Goal: Task Accomplishment & Management: Complete application form

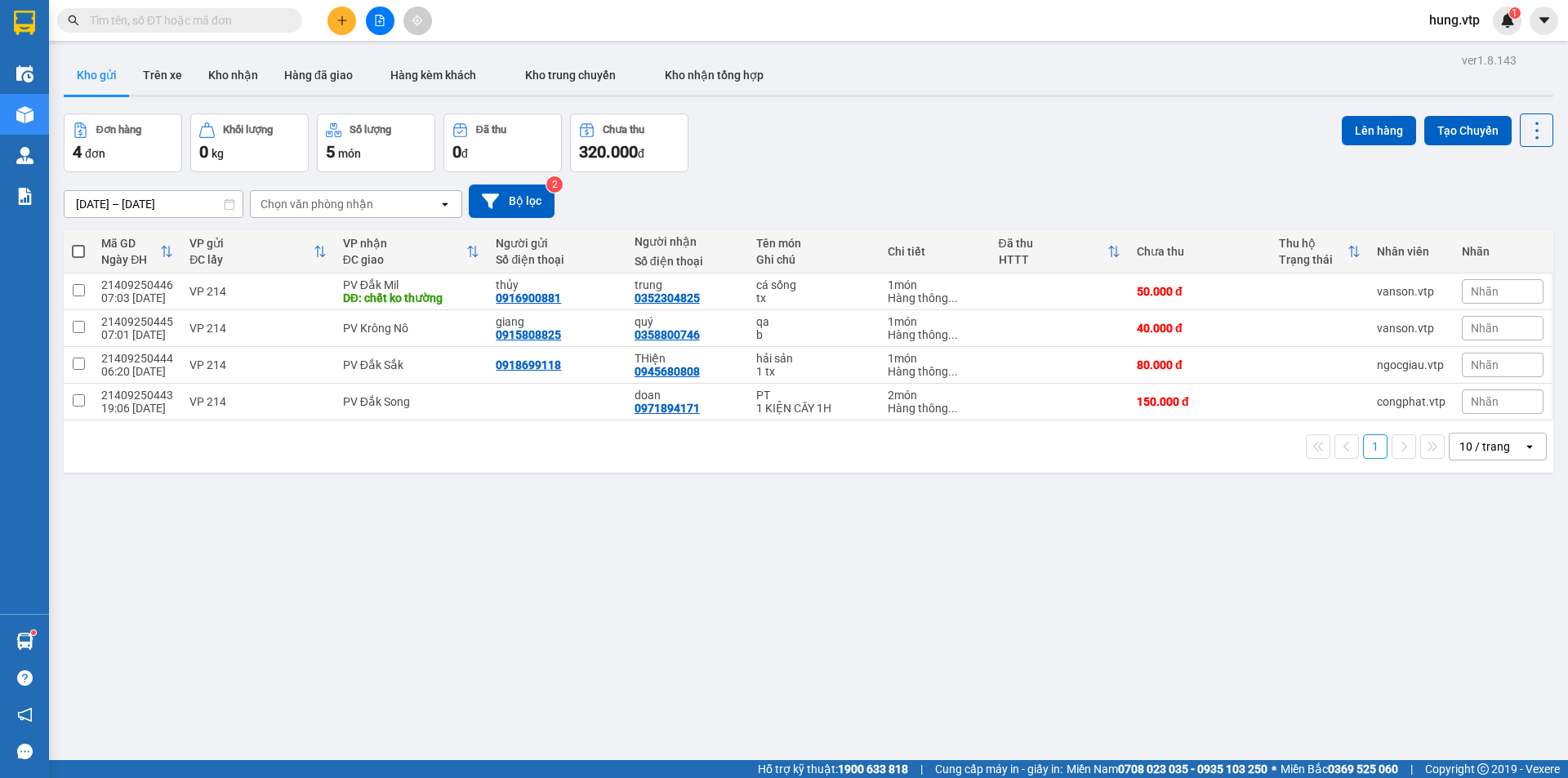
click at [241, 17] on input "text" at bounding box center [186, 21] width 193 height 18
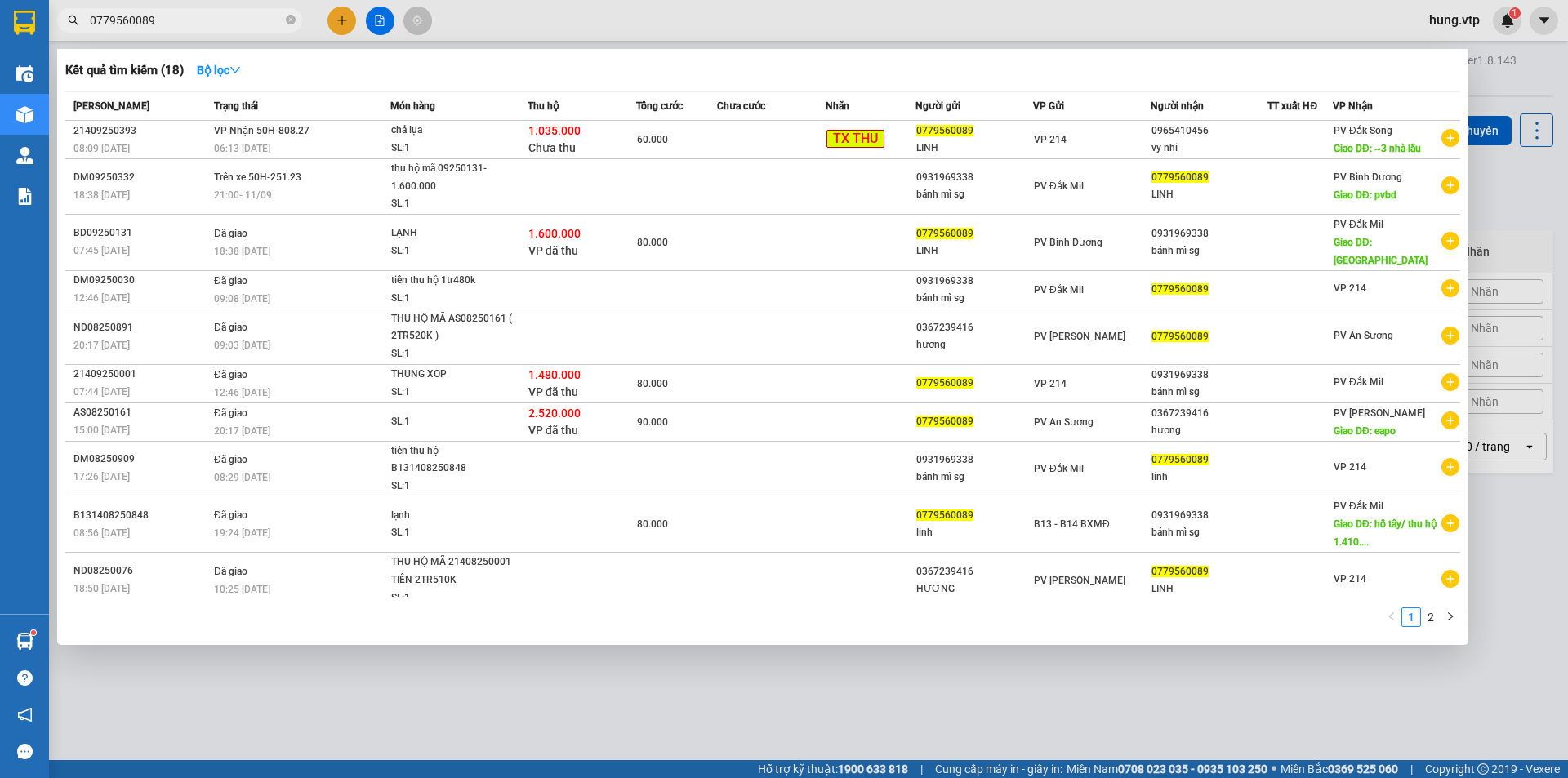
click at [171, 18] on input "0779560089" at bounding box center [186, 21] width 193 height 18
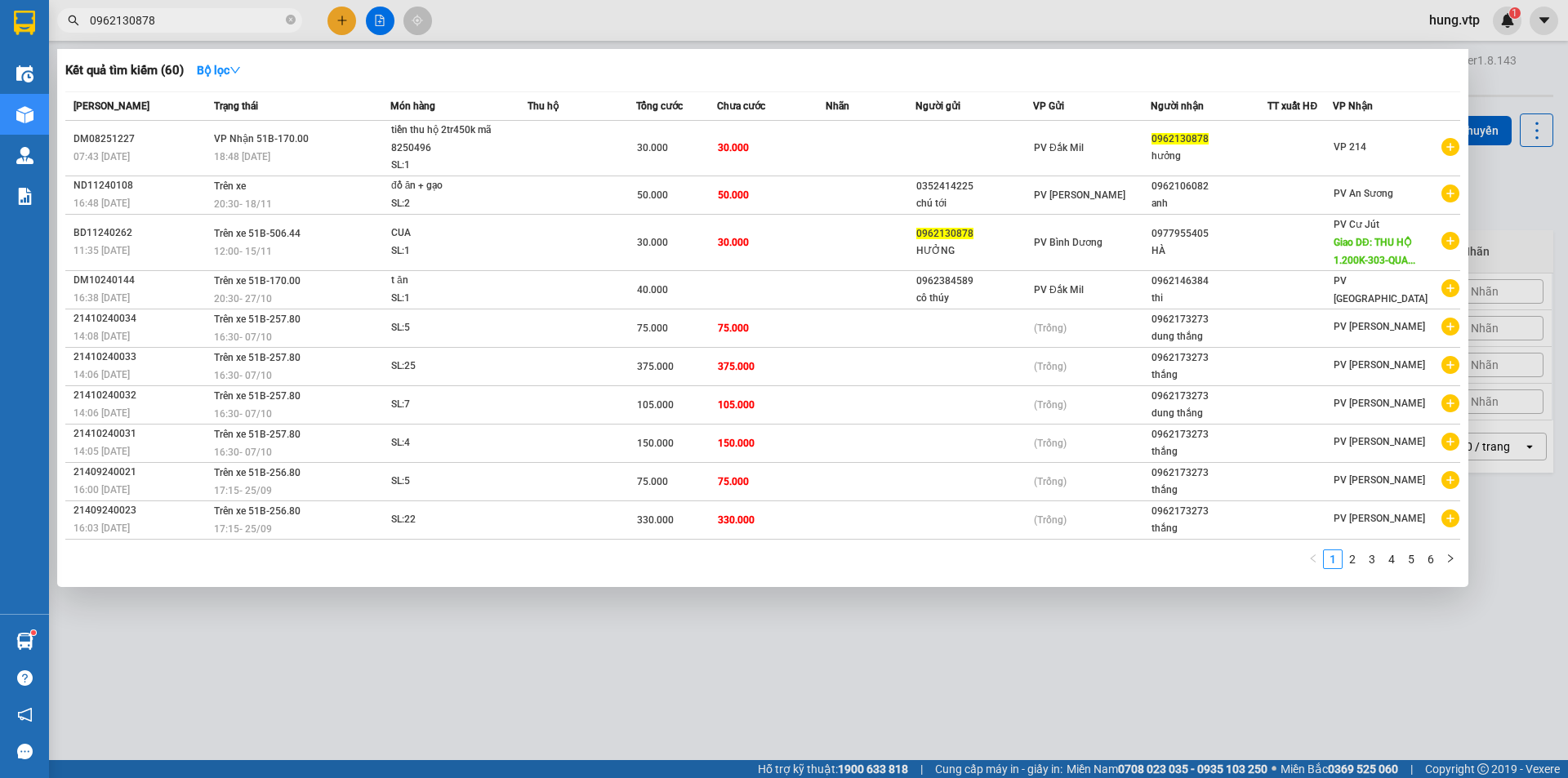
type input "0962130878"
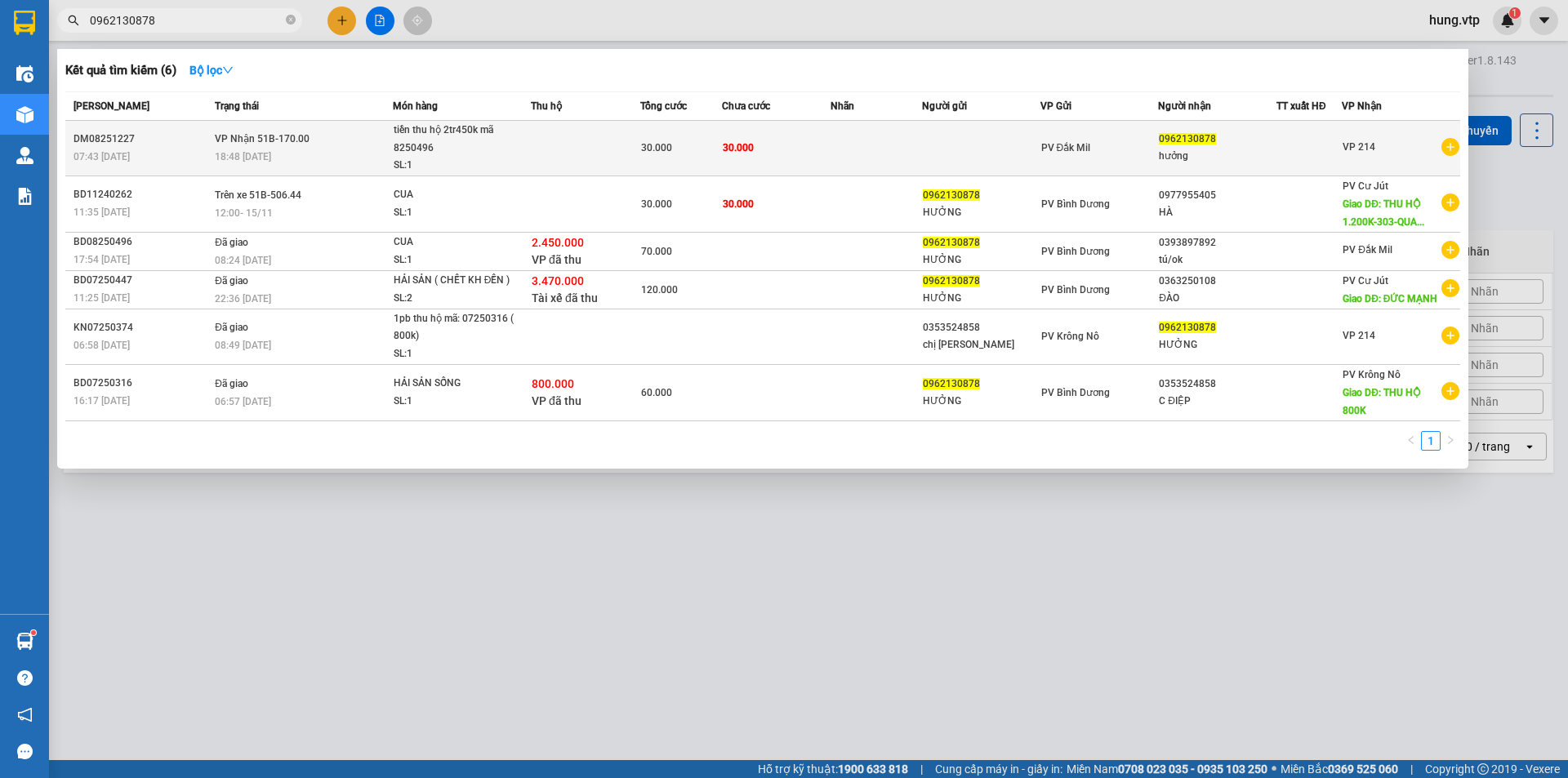
click at [782, 145] on td "30.000" at bounding box center [777, 149] width 109 height 56
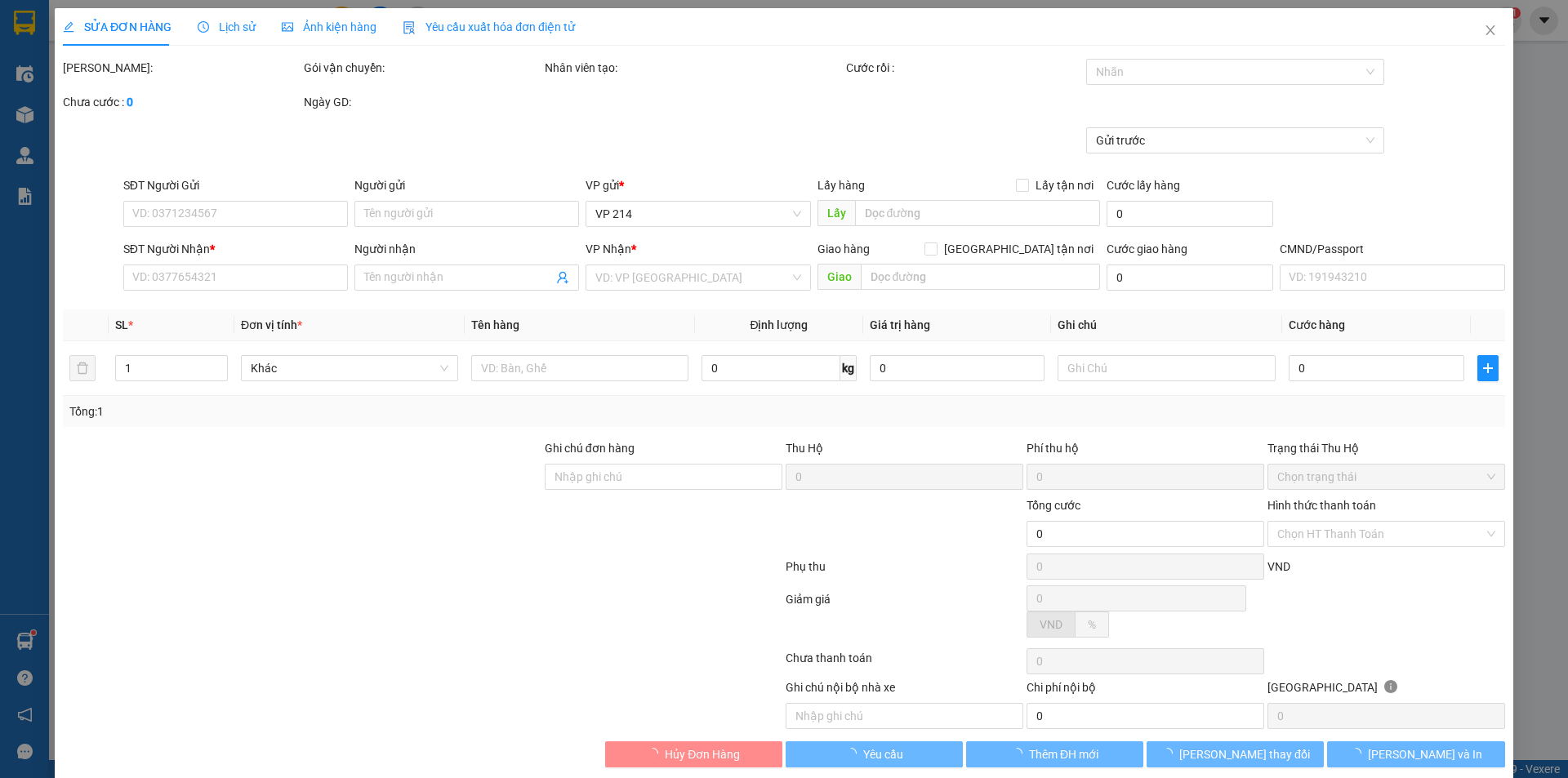
type input "0962130878"
type input "hưởng"
type input "30.000"
type input "1.500"
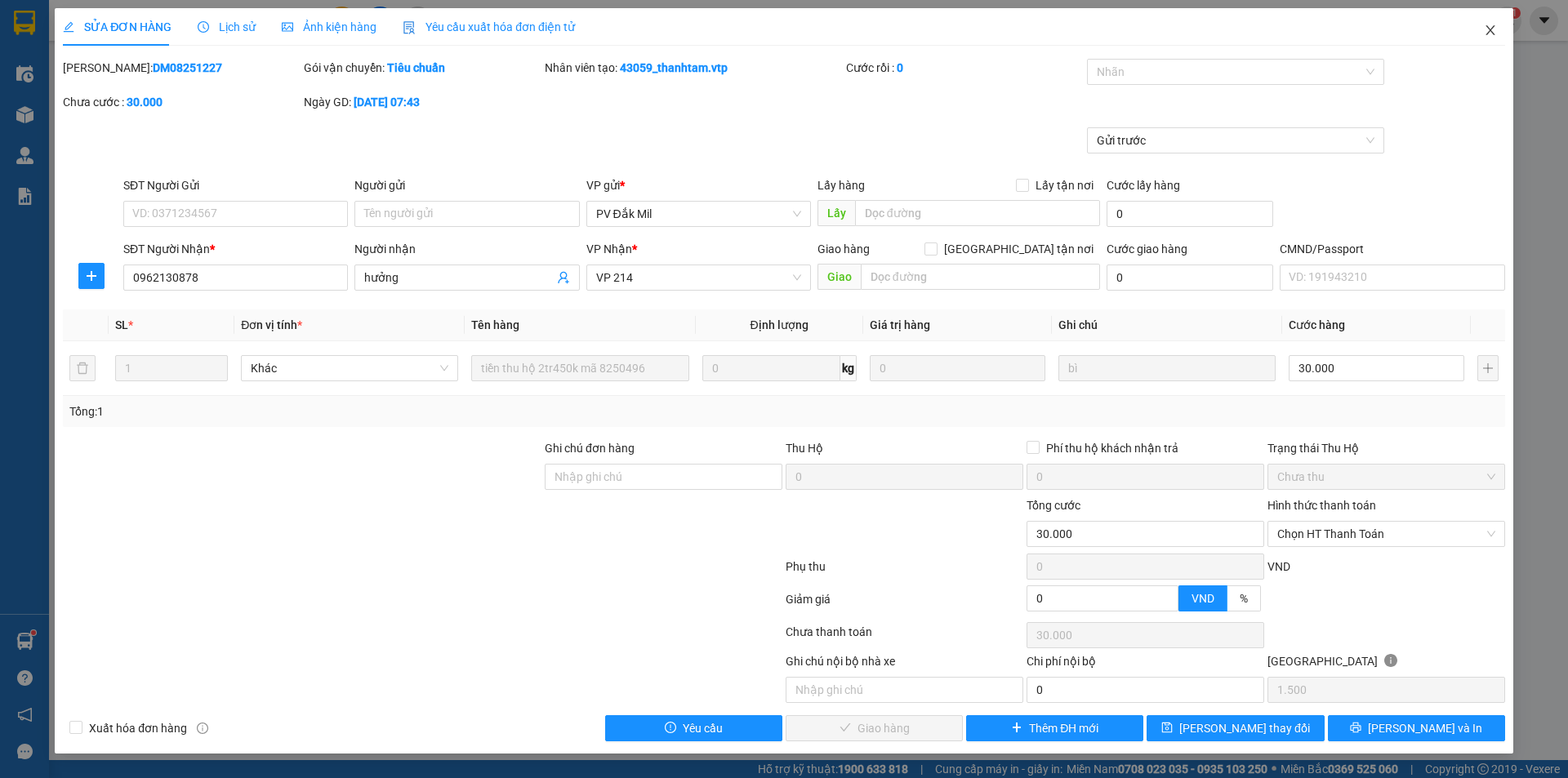
click at [1487, 30] on icon "close" at bounding box center [1490, 30] width 13 height 13
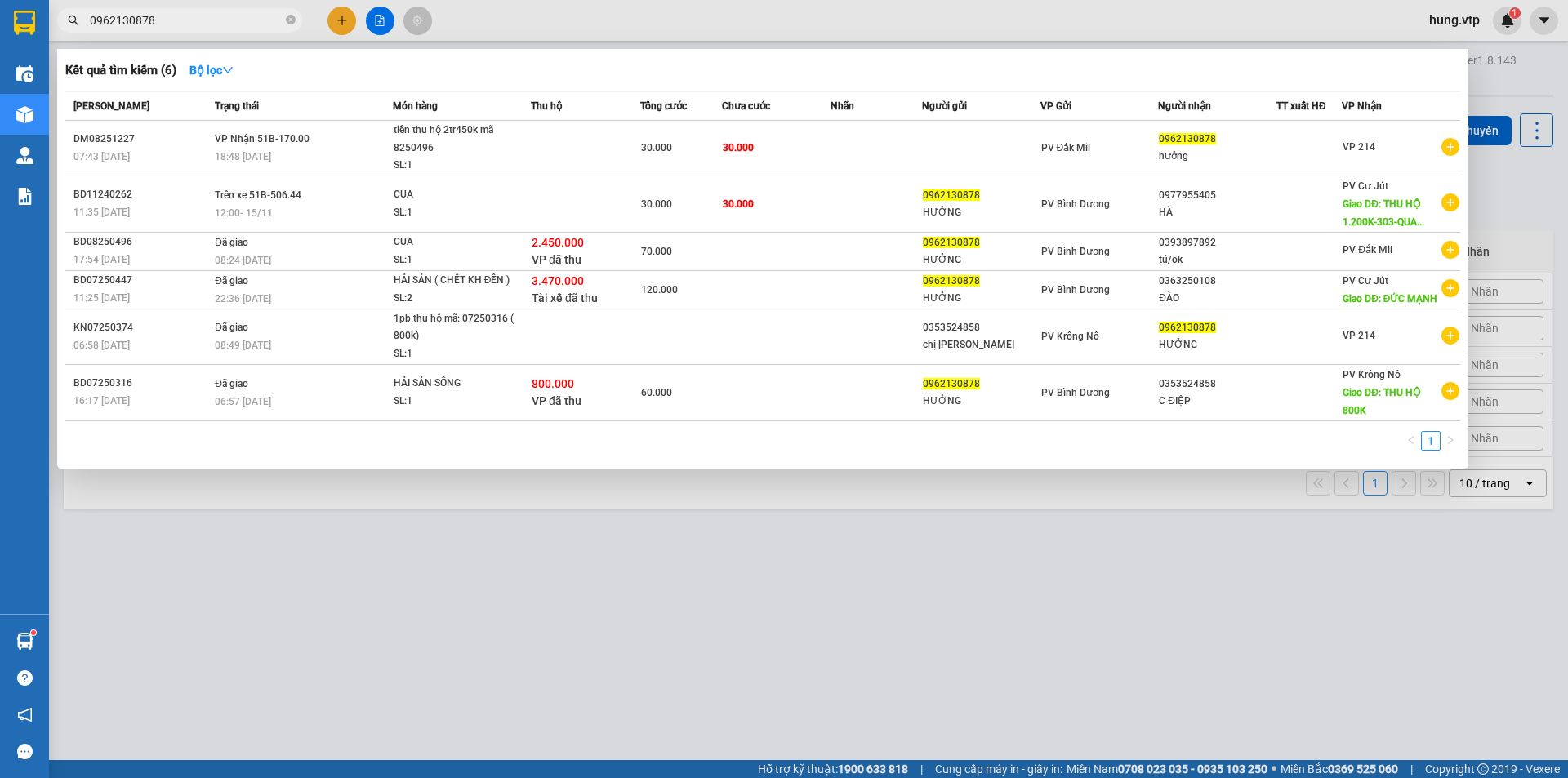
click at [207, 22] on input "0962130878" at bounding box center [186, 21] width 193 height 18
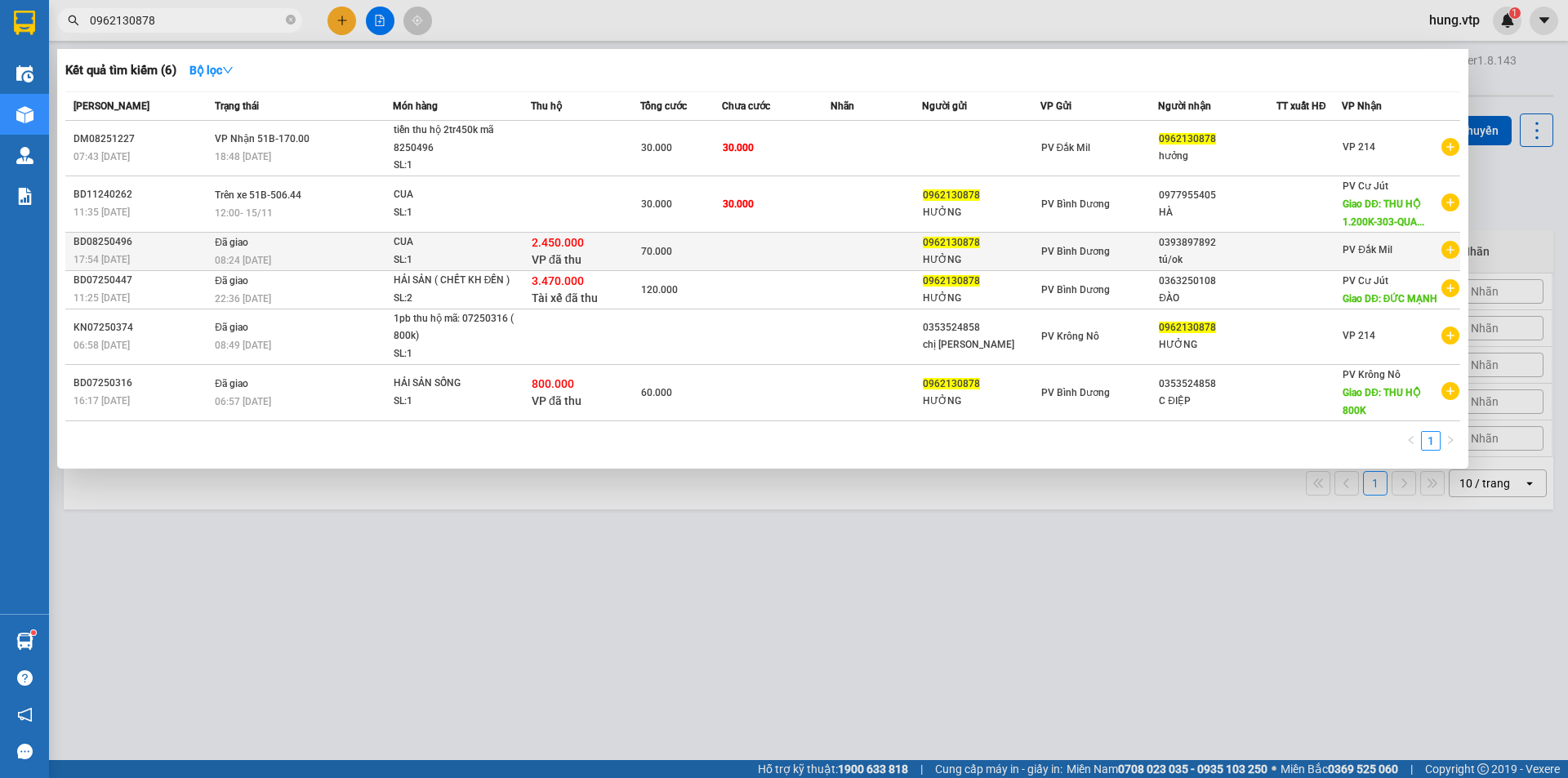
click at [718, 251] on div "70.000" at bounding box center [681, 251] width 80 height 18
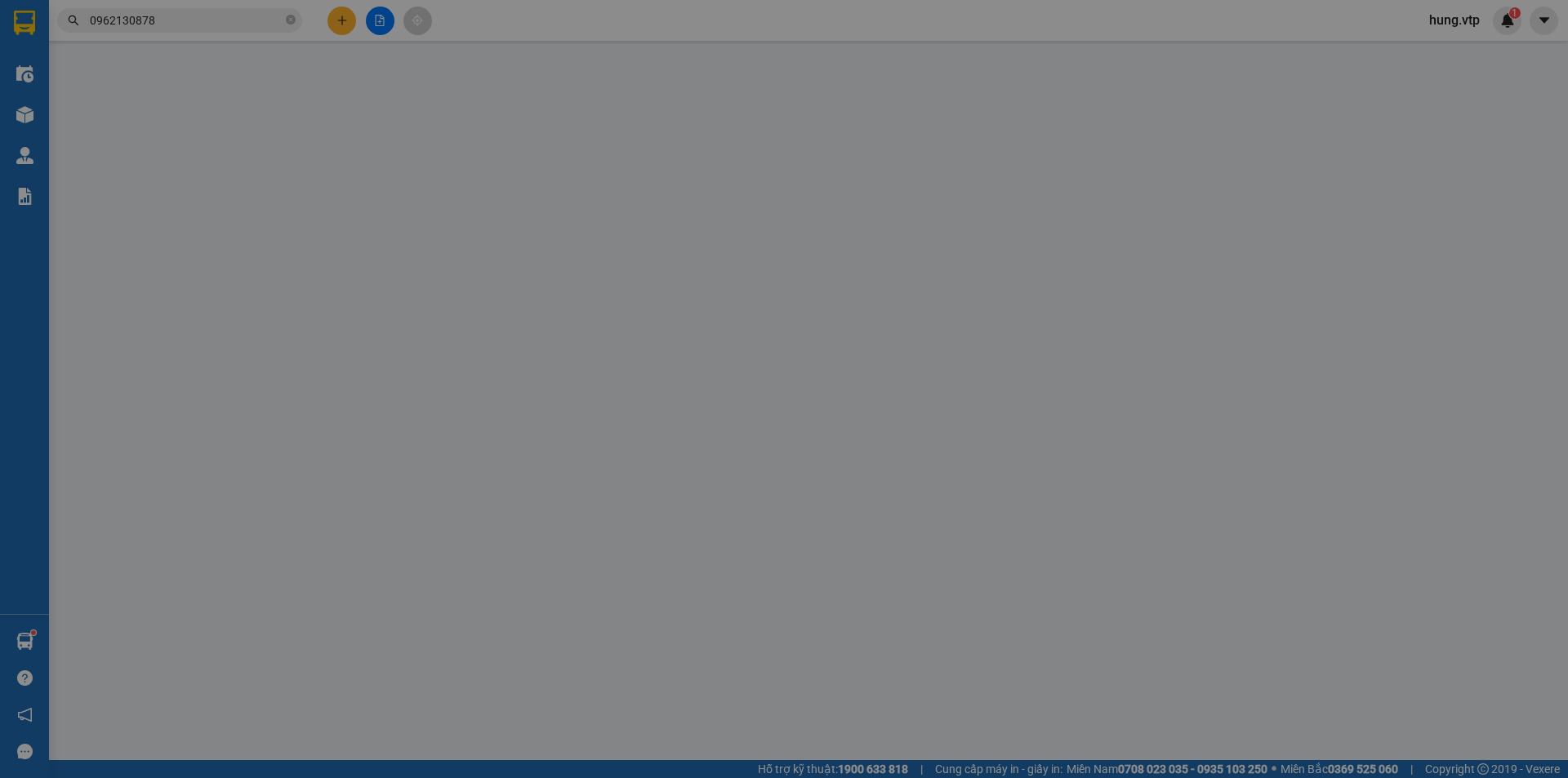
type input "0962130878"
type input "HƯỞNG"
type input "0393897892"
type input "tú/ok"
type input "2.450.000"
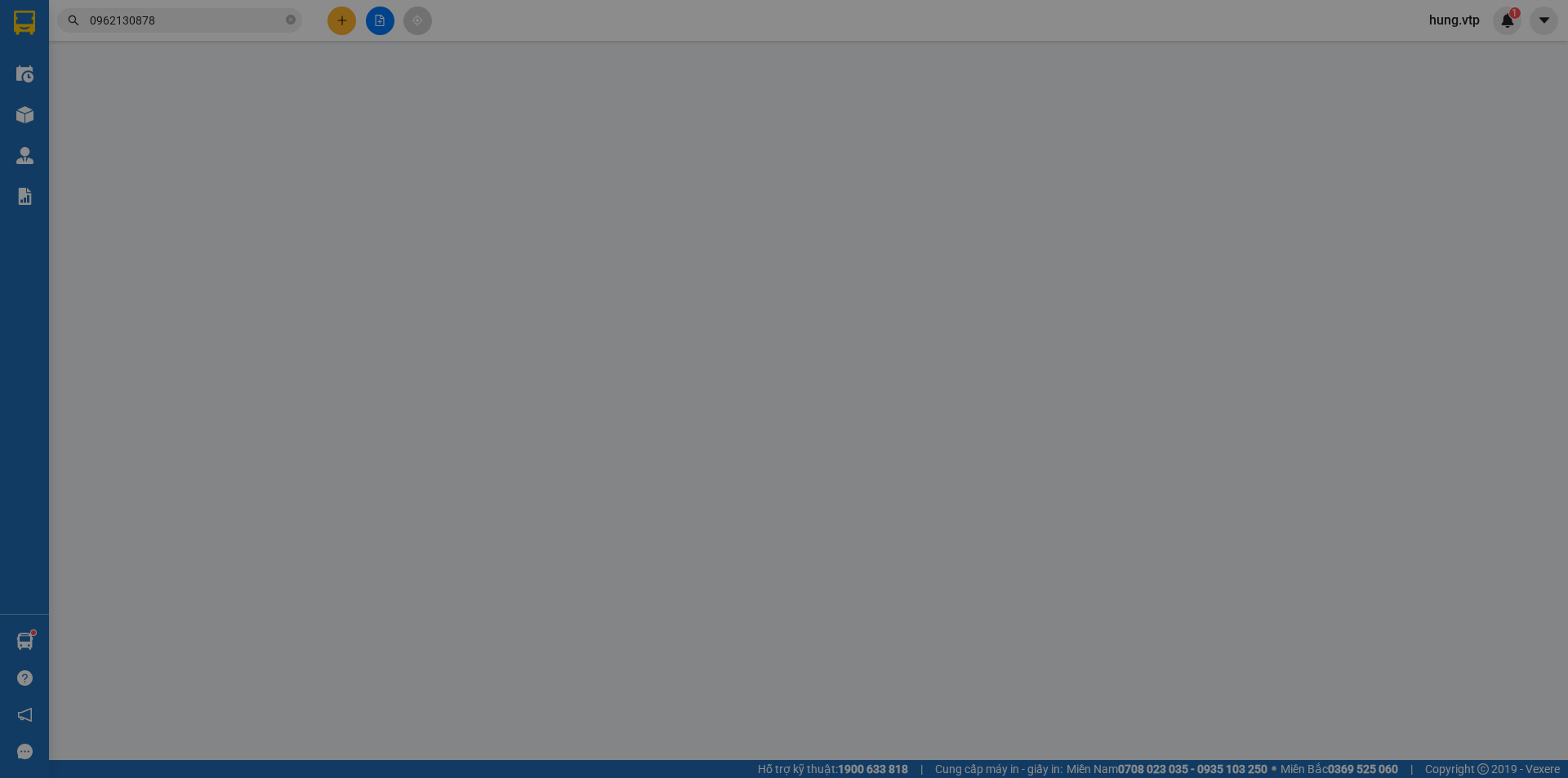
type input "30.000"
type input "70.000"
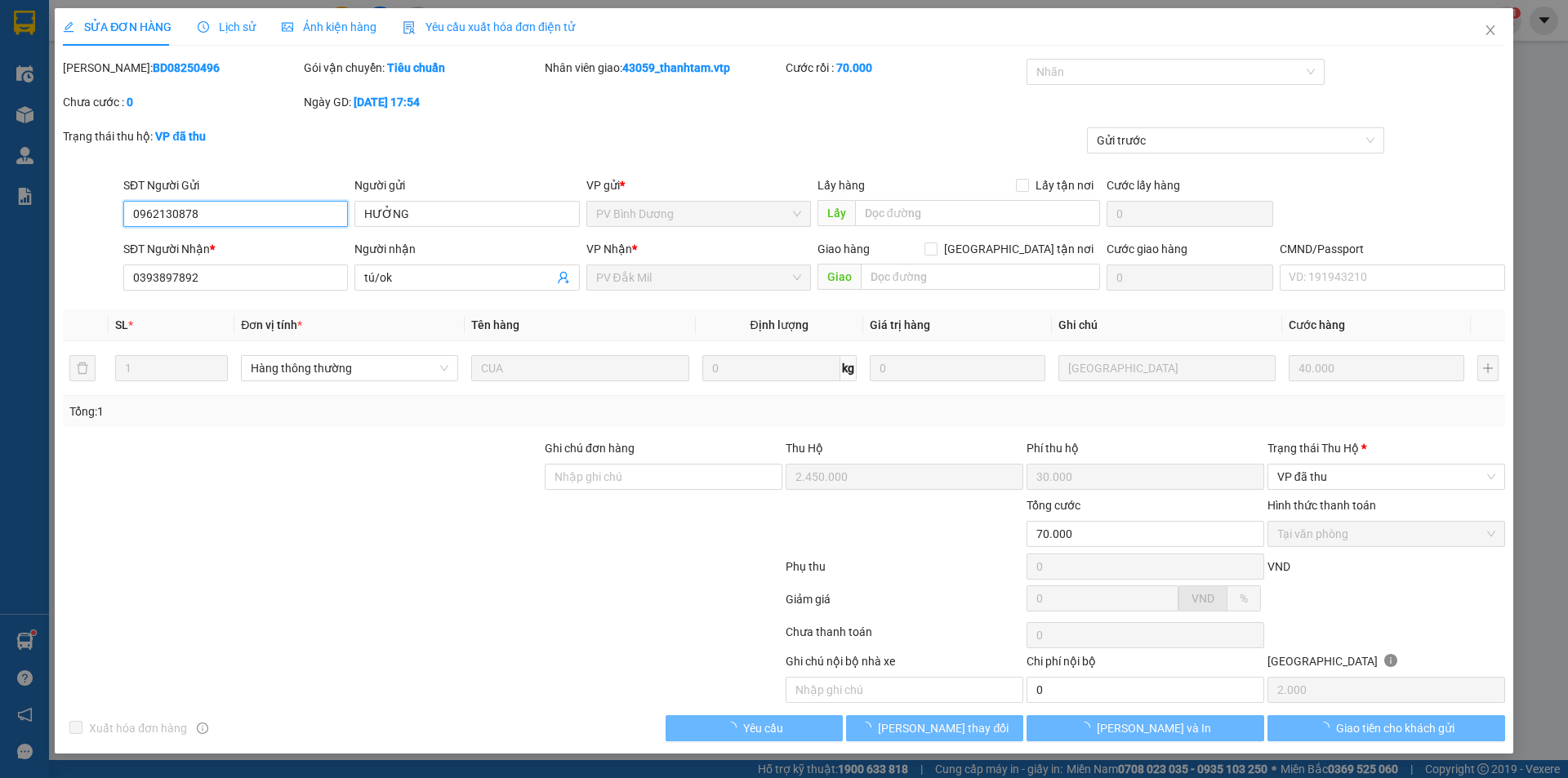
type input "2.000"
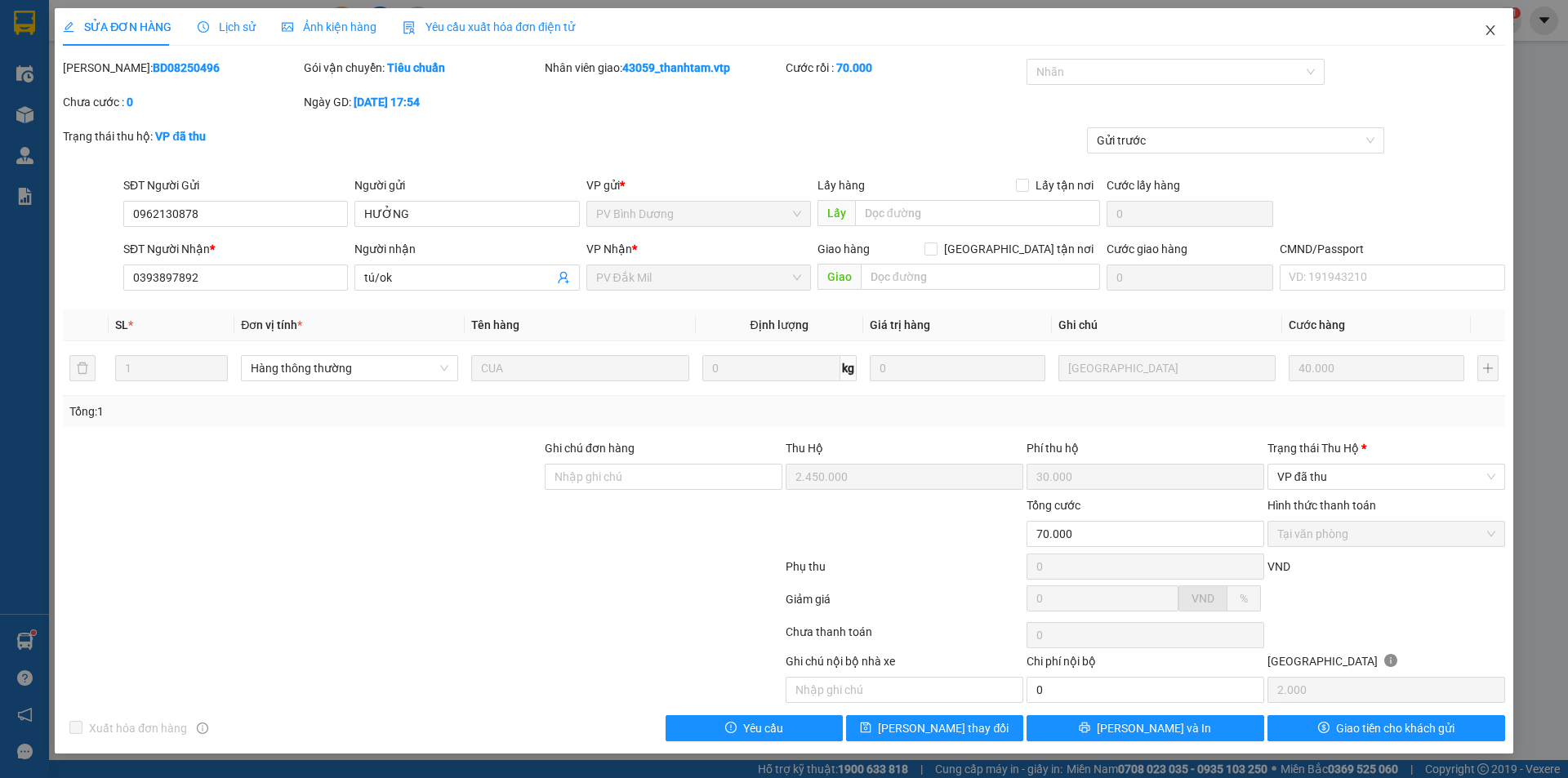
click at [1496, 25] on icon "close" at bounding box center [1490, 30] width 13 height 13
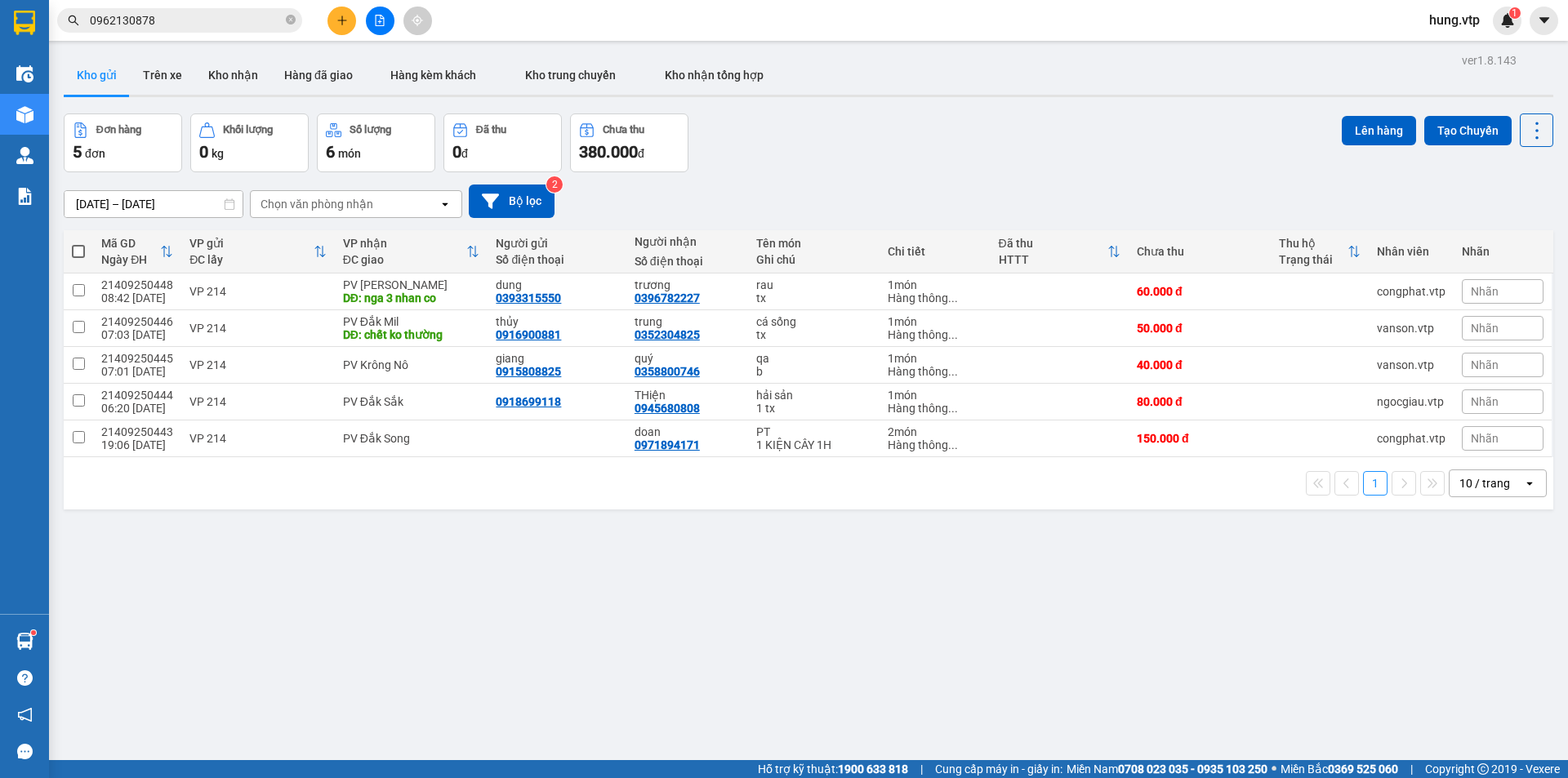
click at [205, 22] on input "0962130878" at bounding box center [186, 21] width 193 height 18
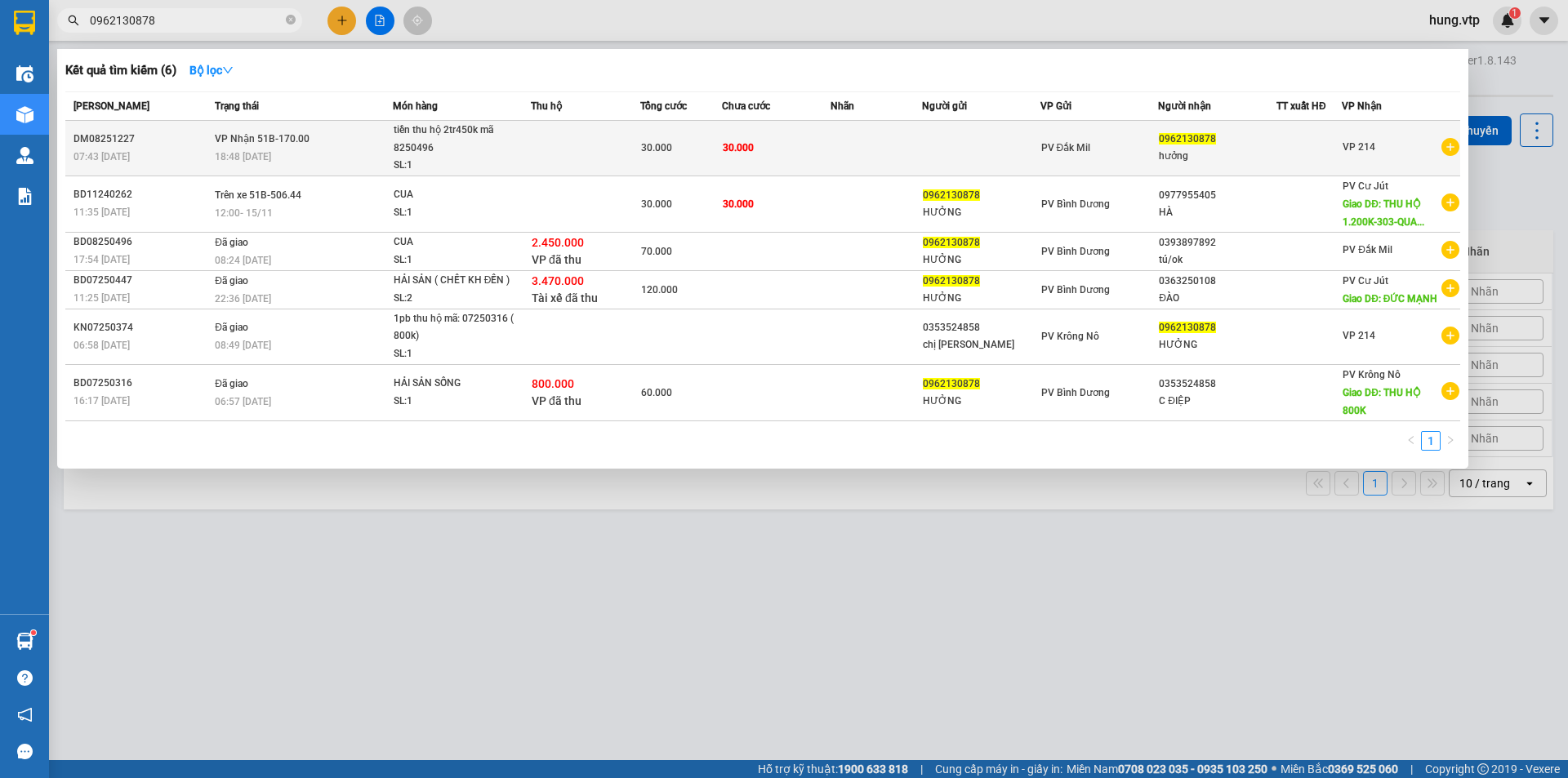
click at [854, 158] on td at bounding box center [875, 149] width 90 height 56
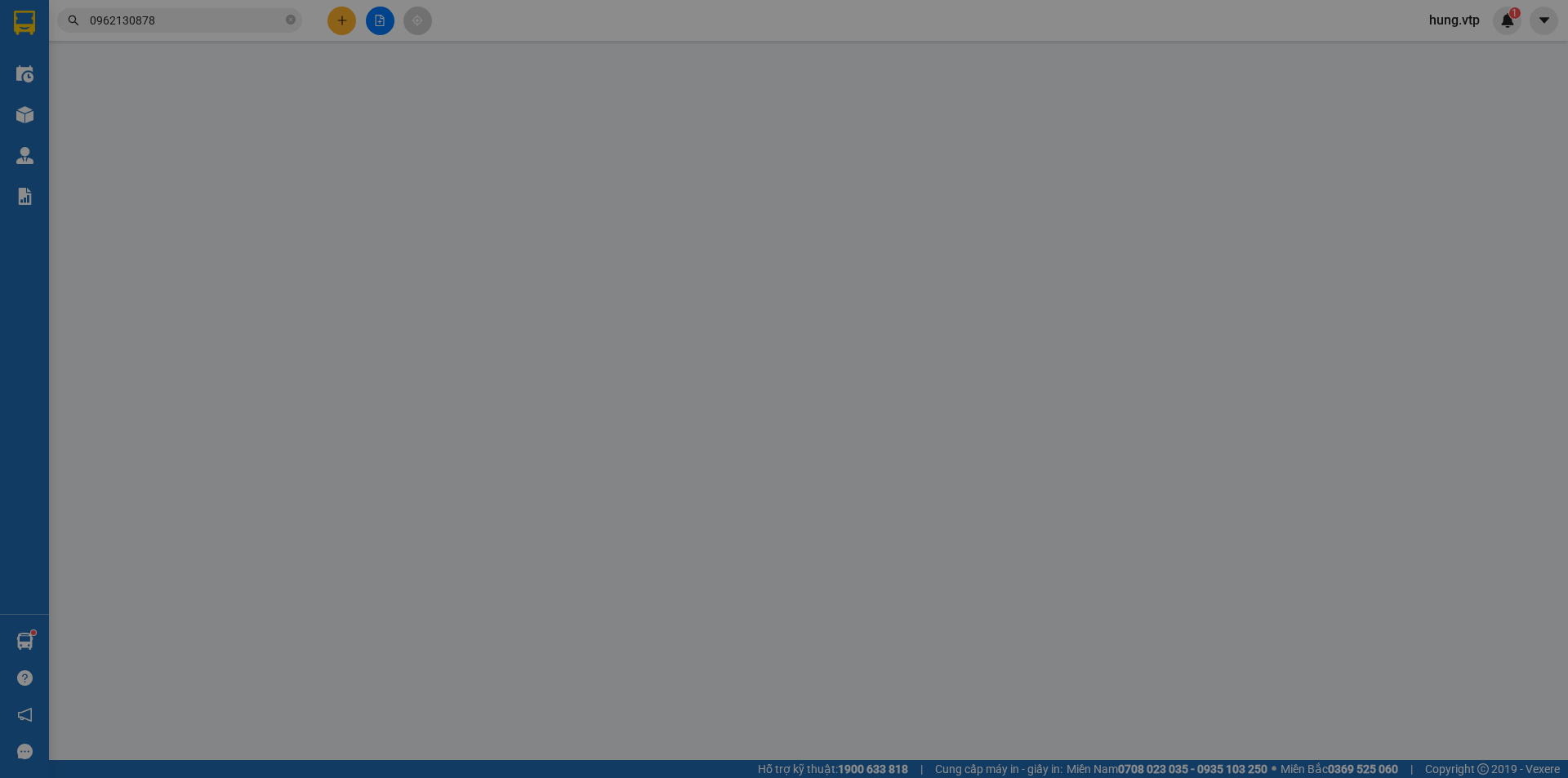
type input "0962130878"
type input "hưởng"
type input "30.000"
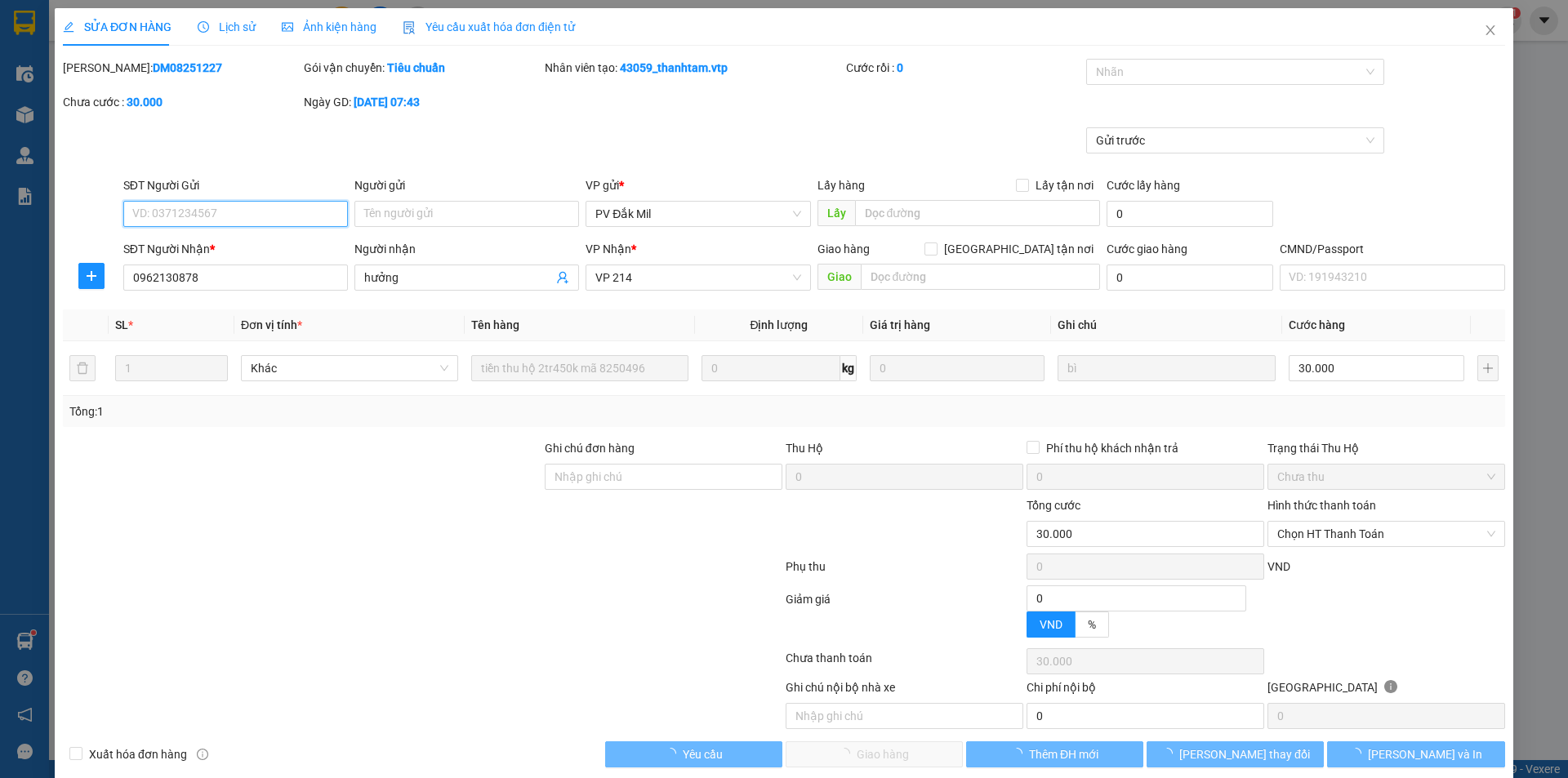
type input "1.500"
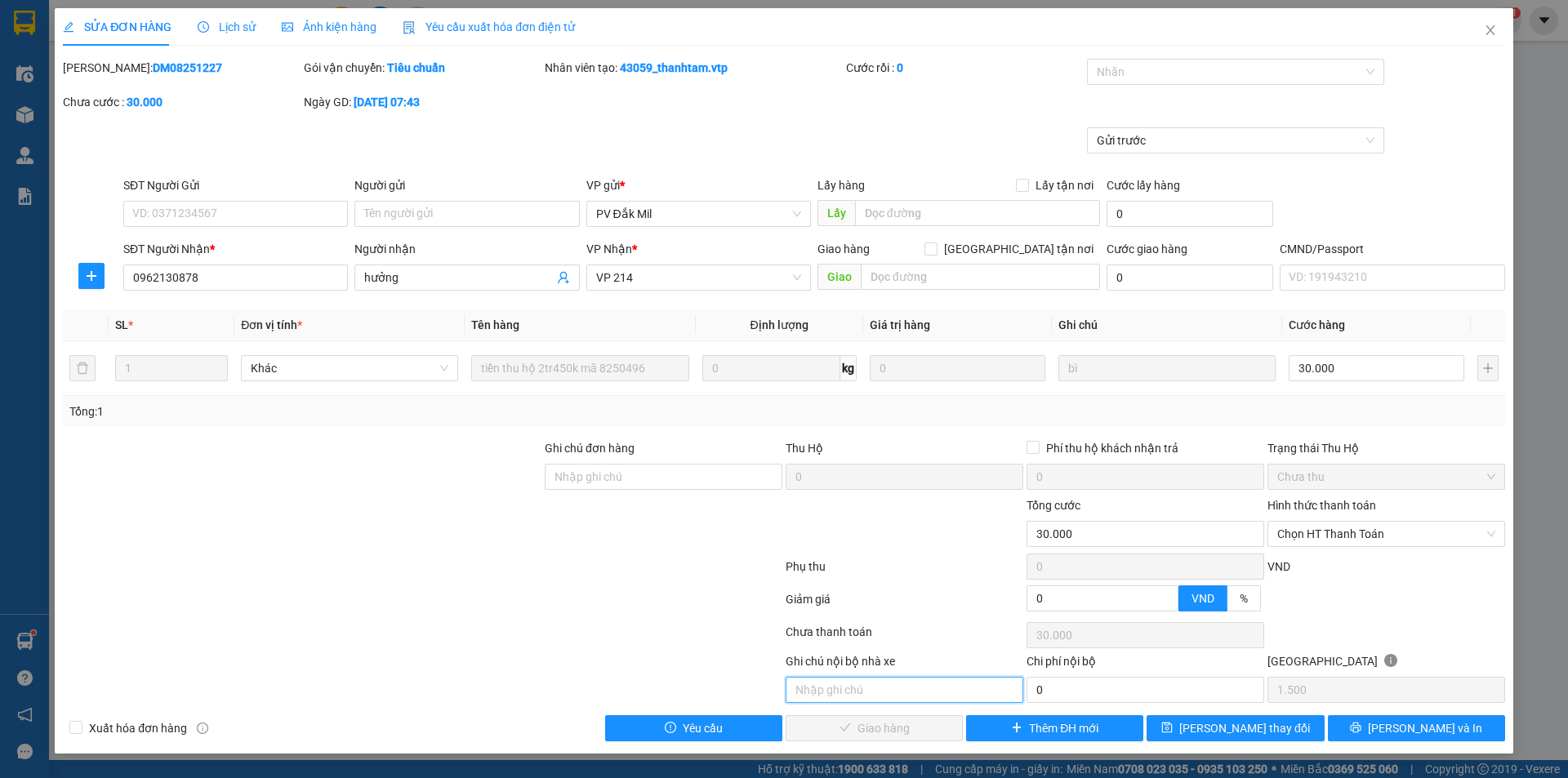
click at [914, 688] on input "text" at bounding box center [904, 691] width 237 height 26
paste input "042061004371/ hà tĩnh / 30/03/2022"
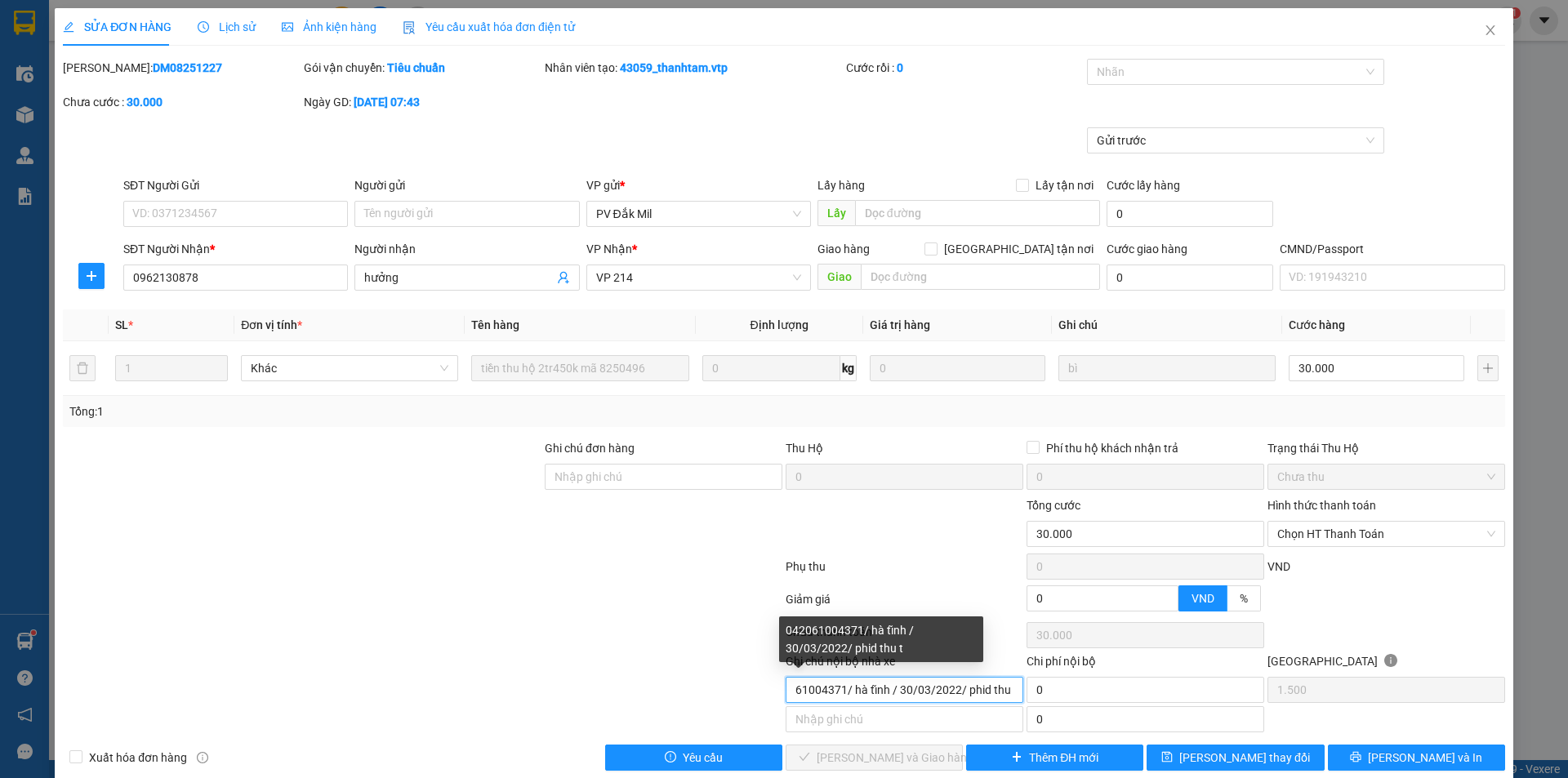
scroll to position [0, 33]
type input "042061004371/ hà tĩnh / 30/03/2022/ phid thu th"
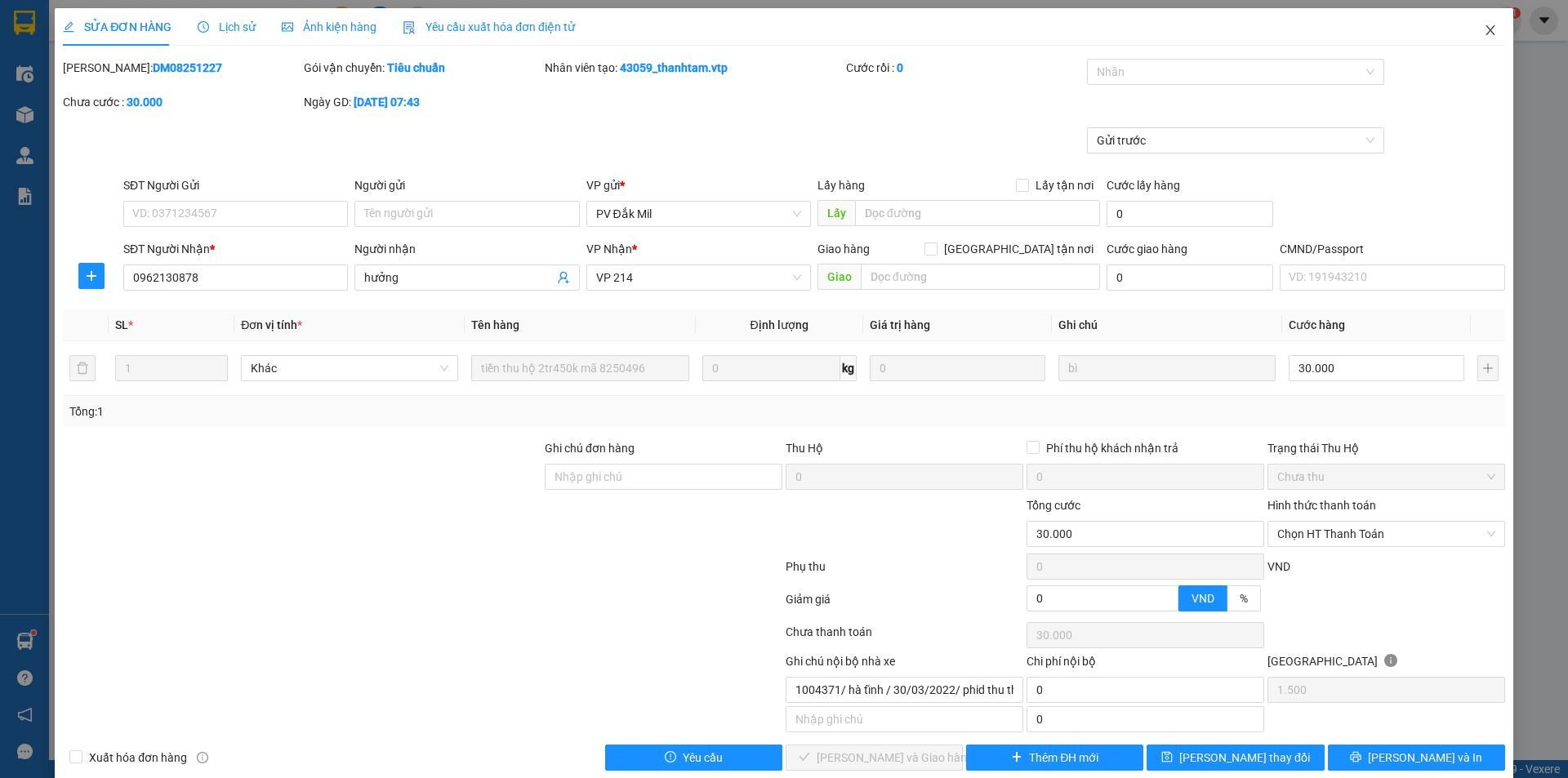
scroll to position [0, 0]
click at [1485, 30] on icon "close" at bounding box center [1490, 30] width 13 height 13
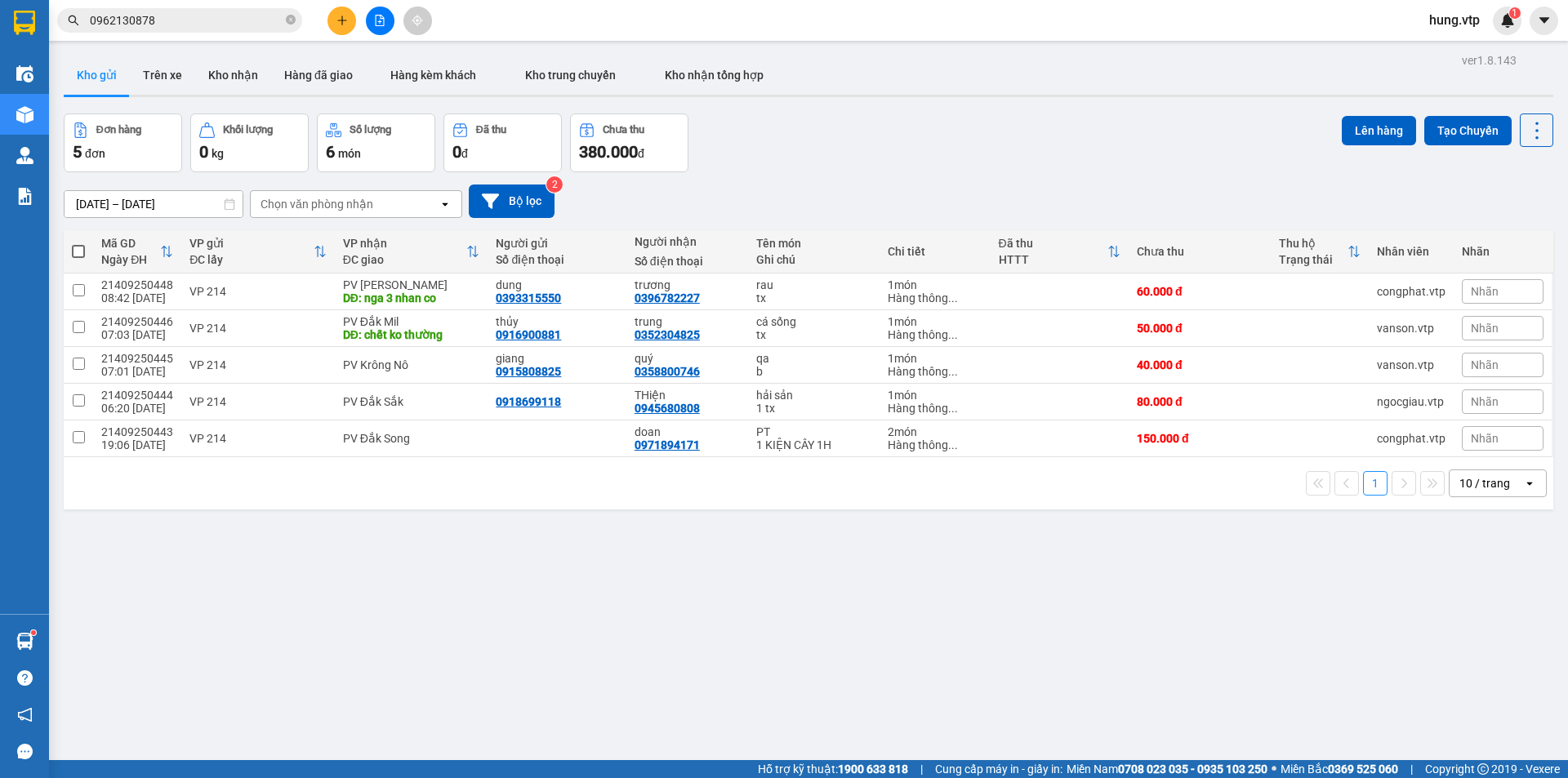
click at [200, 21] on input "0962130878" at bounding box center [186, 21] width 193 height 18
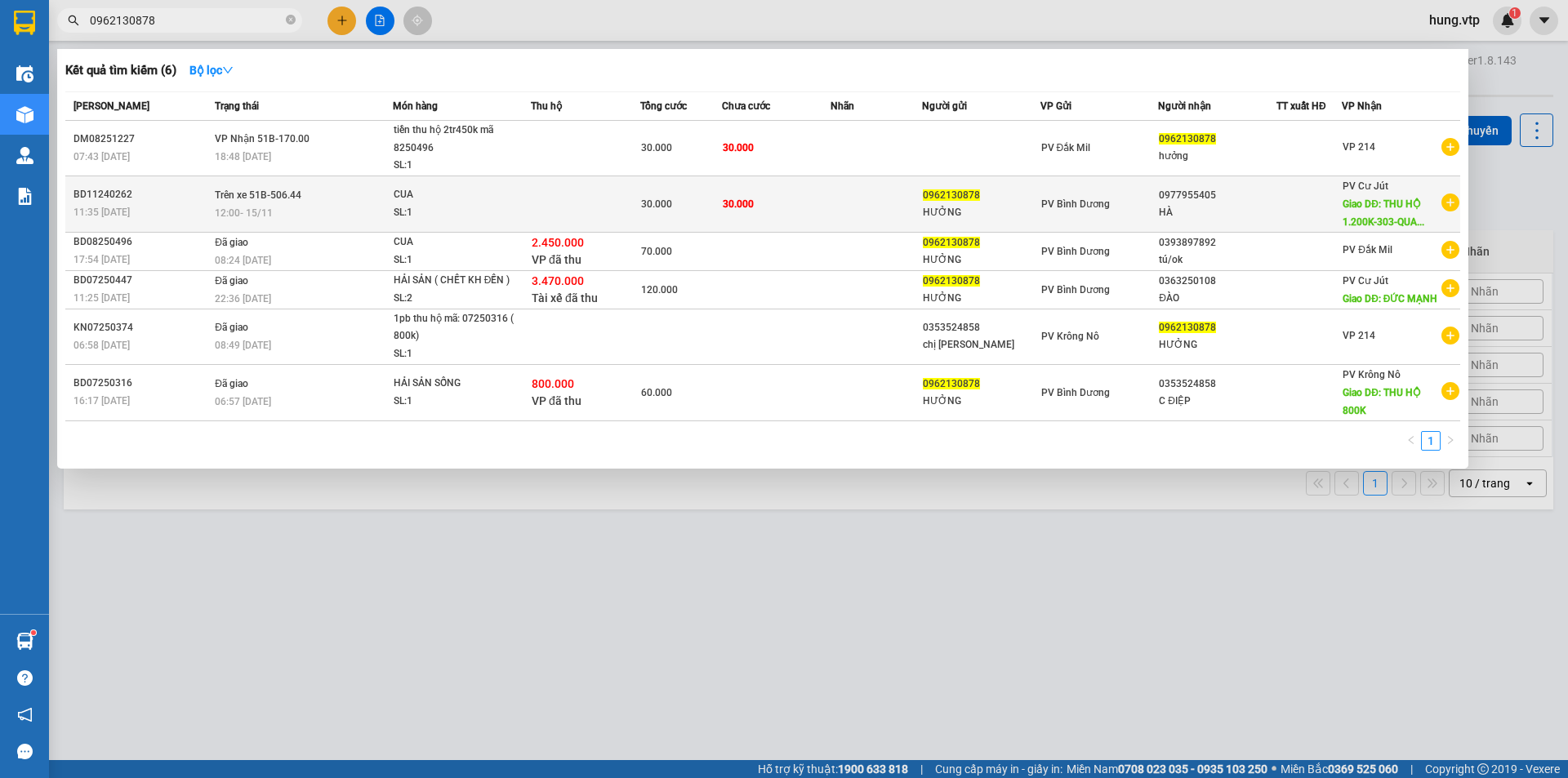
click at [817, 213] on td "30.000" at bounding box center [777, 204] width 109 height 57
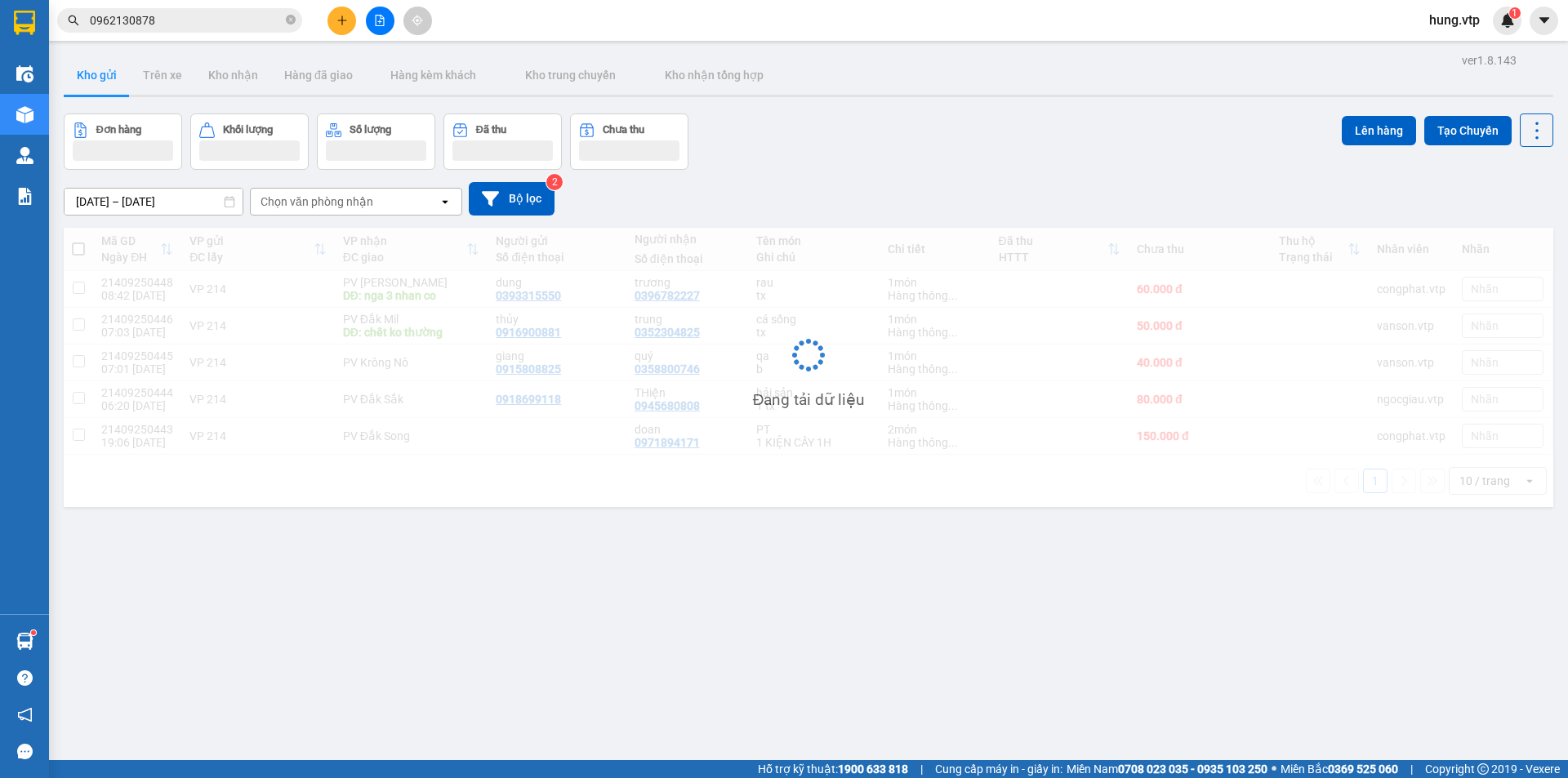
click at [1479, 30] on span "hung.vtp" at bounding box center [1455, 20] width 77 height 21
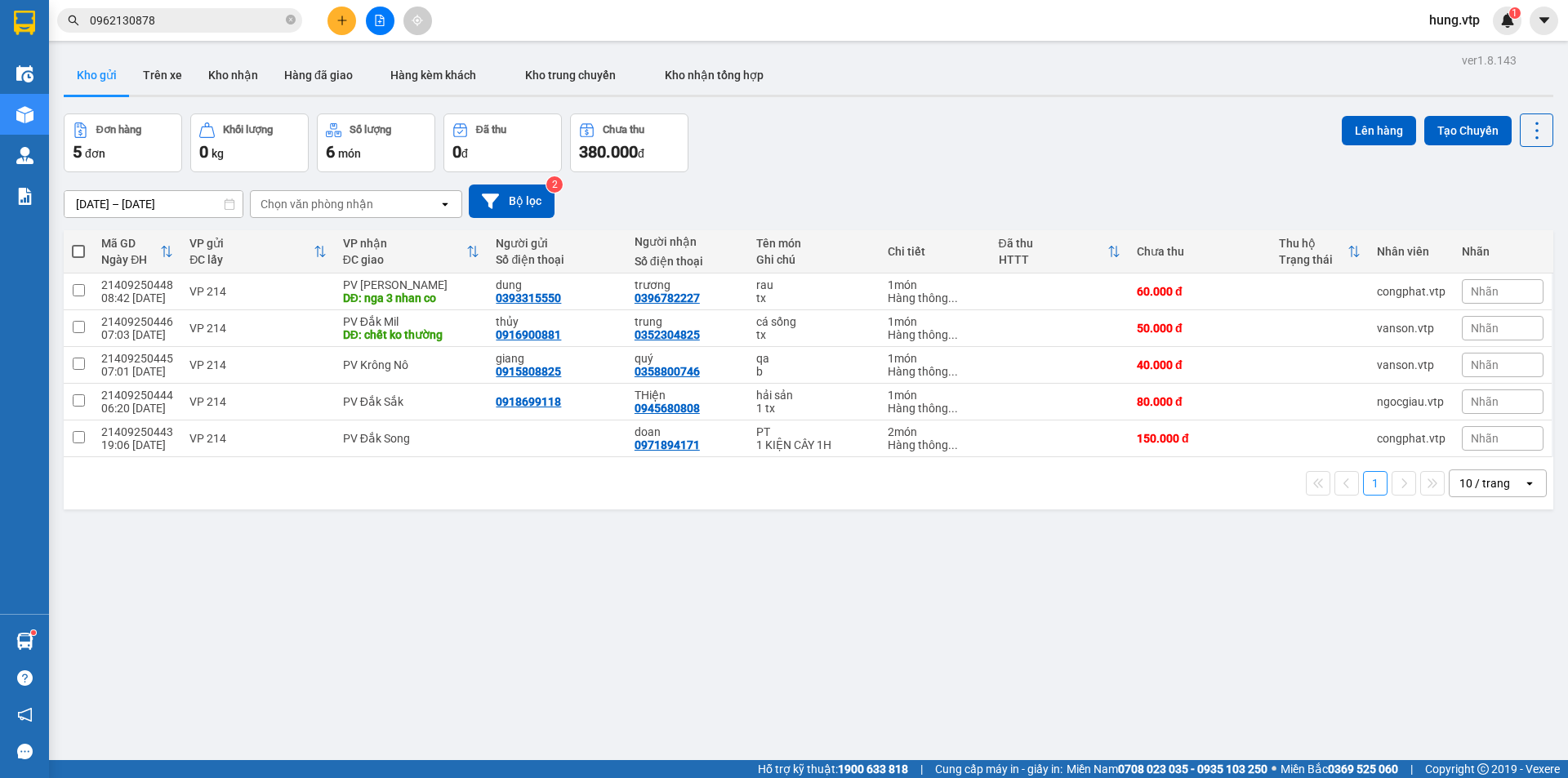
click at [1164, 132] on div "Đơn hàng 5 đơn Khối lượng 0 kg Số lượng 6 món Đã thu 0 đ Chưa thu 380.000 đ Lên…" at bounding box center [809, 142] width 1490 height 59
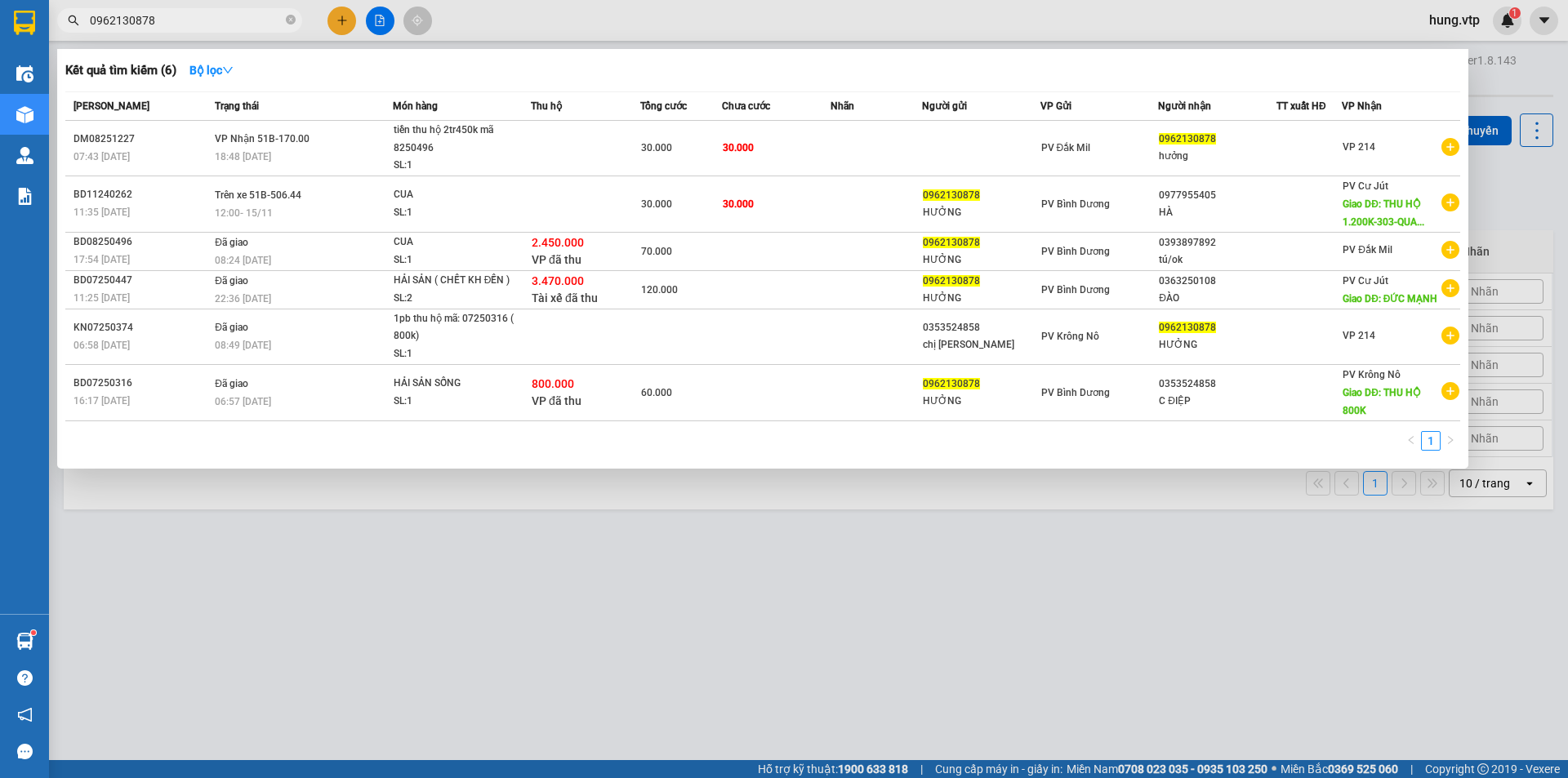
click at [215, 22] on input "0962130878" at bounding box center [186, 21] width 193 height 18
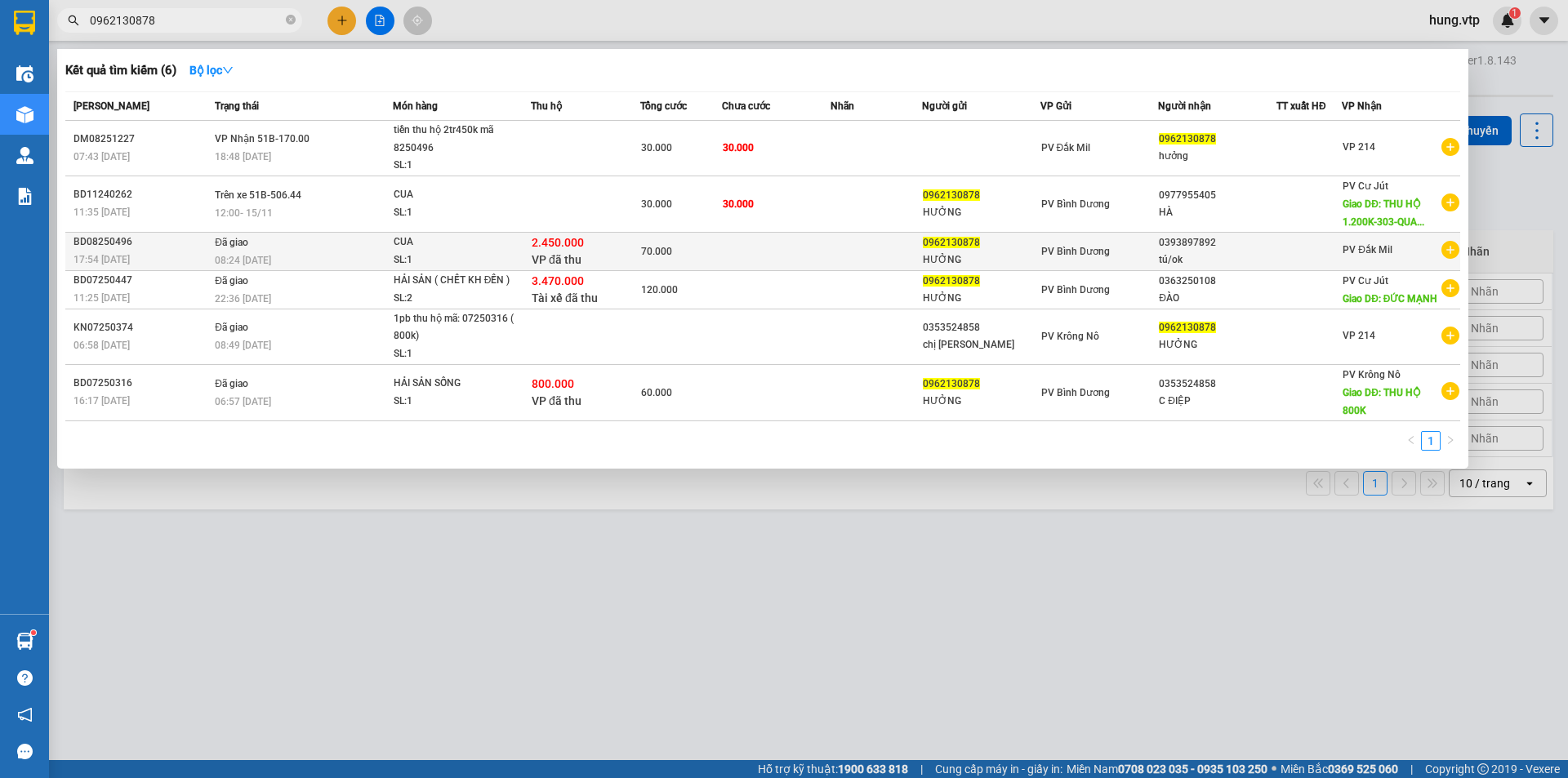
click at [799, 254] on td at bounding box center [777, 250] width 109 height 39
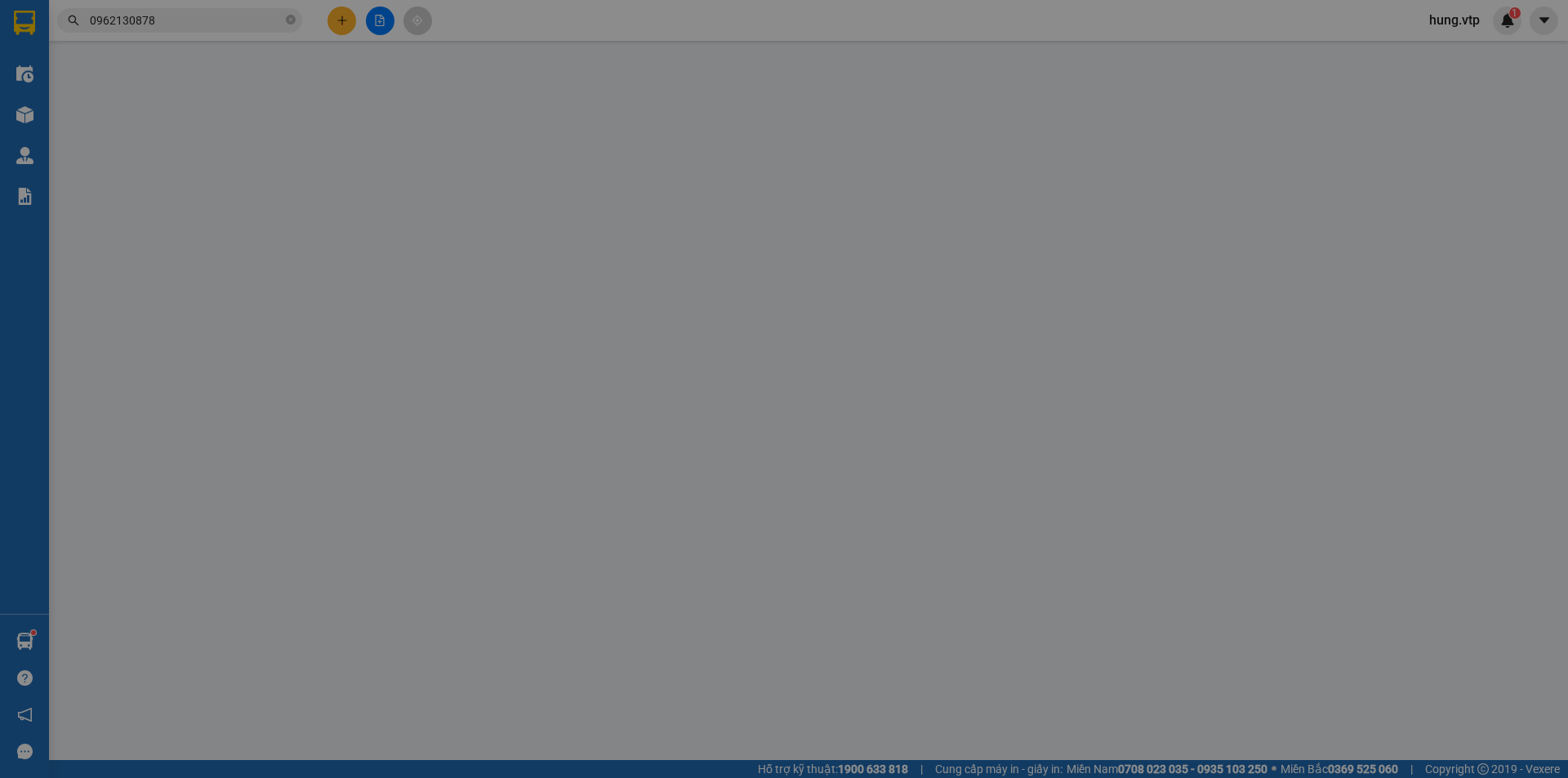
type input "0962130878"
type input "HƯỞNG"
type input "0393897892"
type input "tú/ok"
type input "2.450.000"
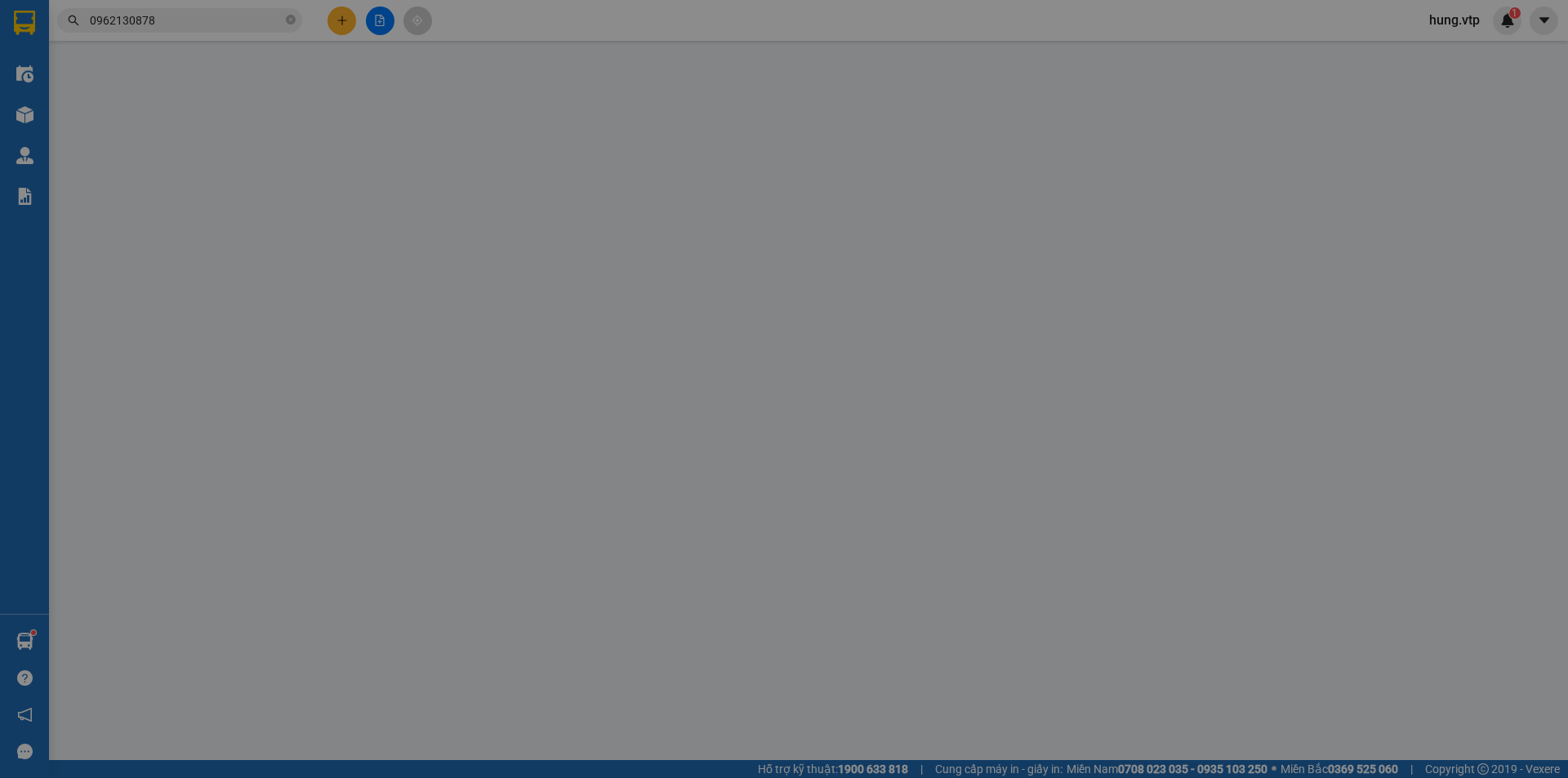
type input "30.000"
type input "70.000"
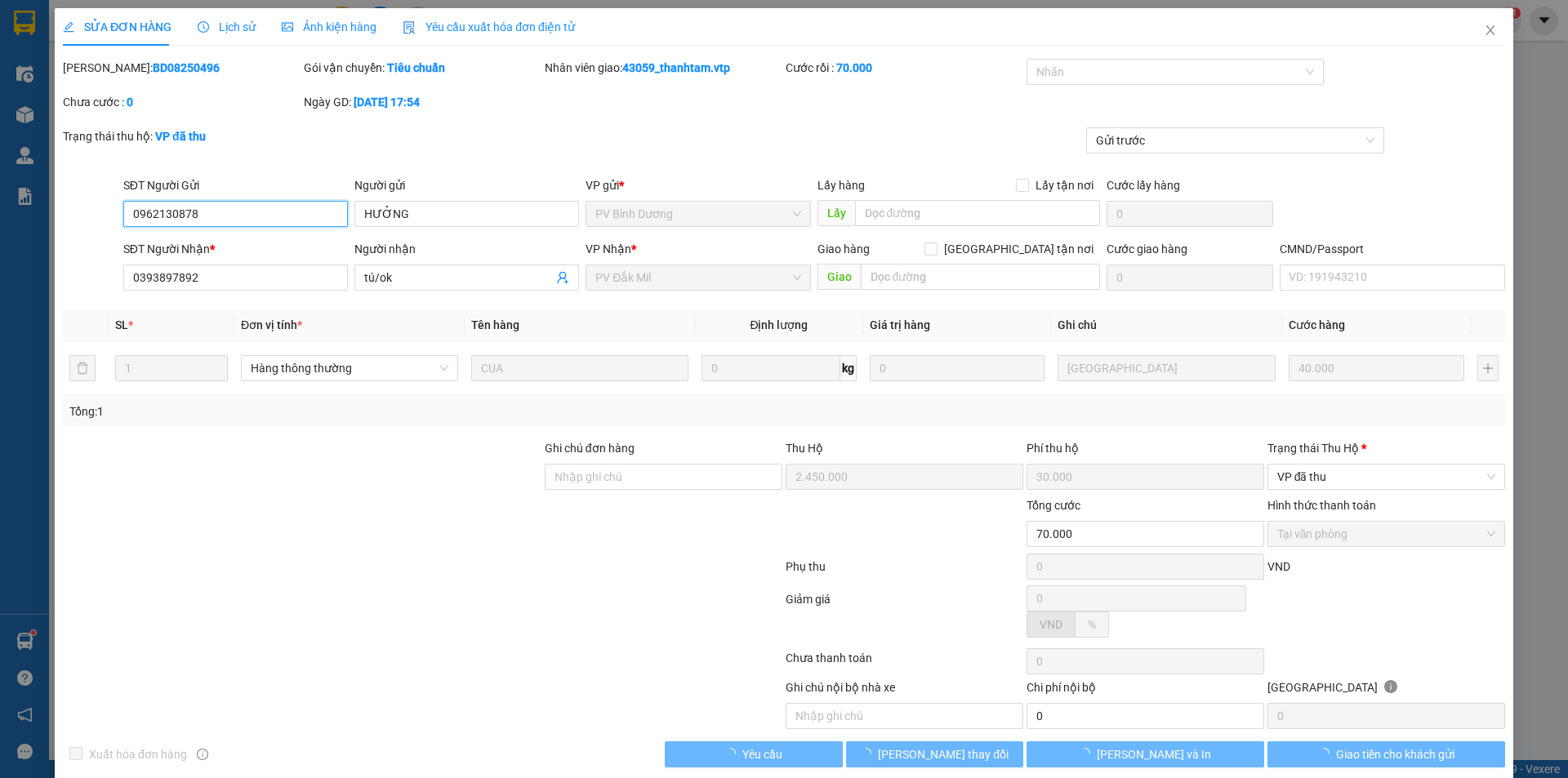
type input "2.000"
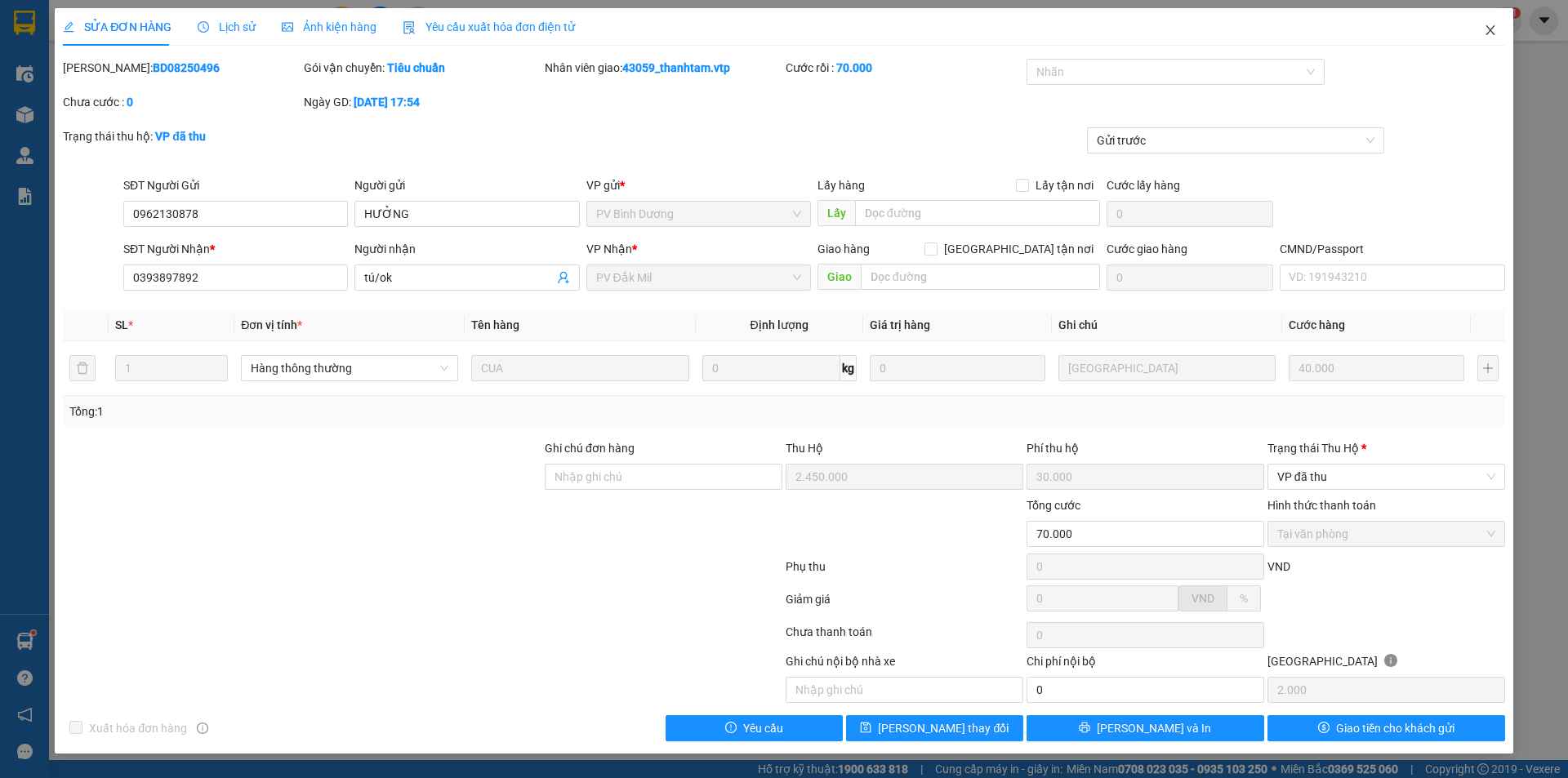
click at [1497, 35] on span "Close" at bounding box center [1490, 31] width 46 height 46
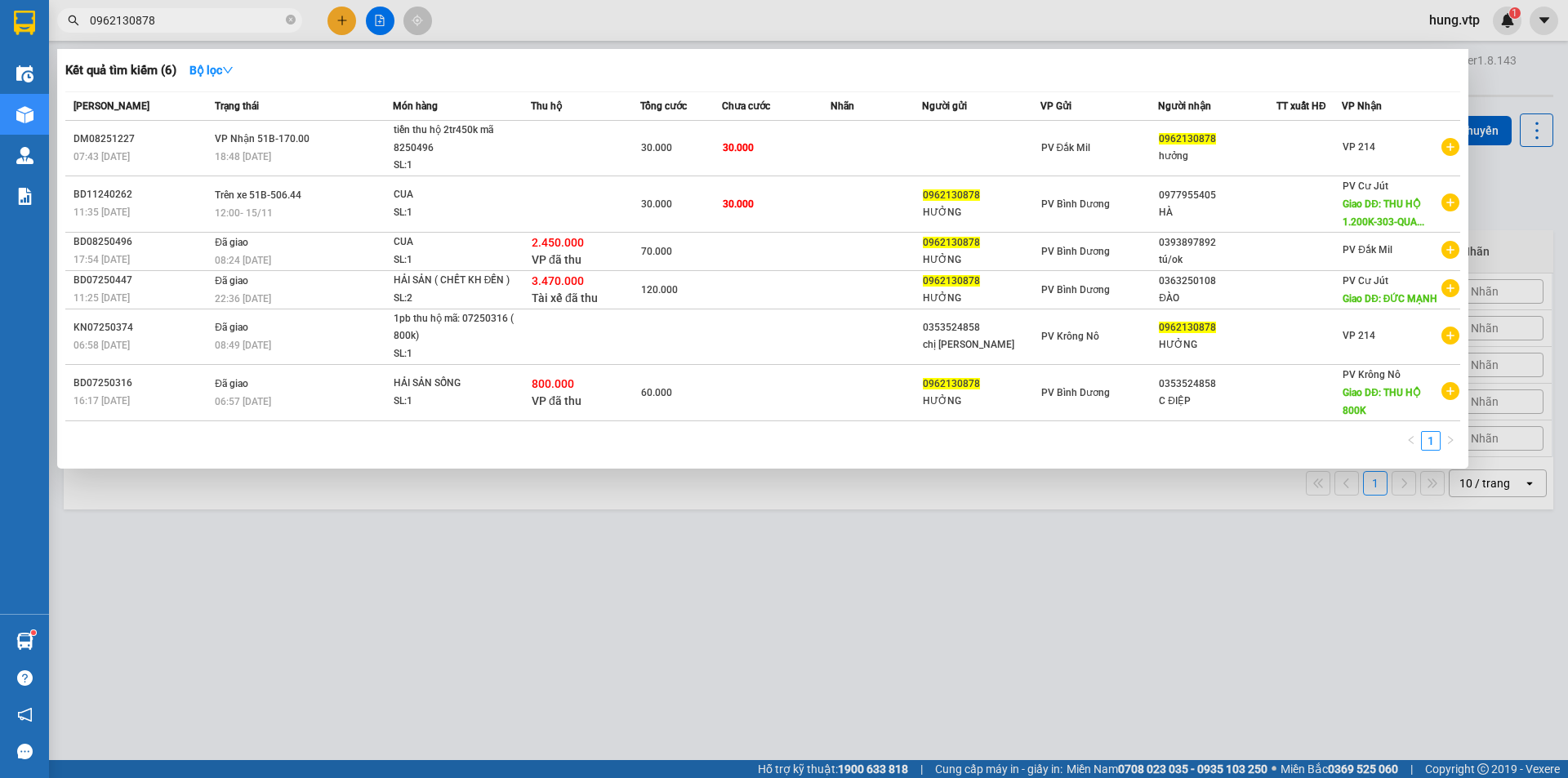
click at [186, 21] on input "0962130878" at bounding box center [186, 21] width 193 height 18
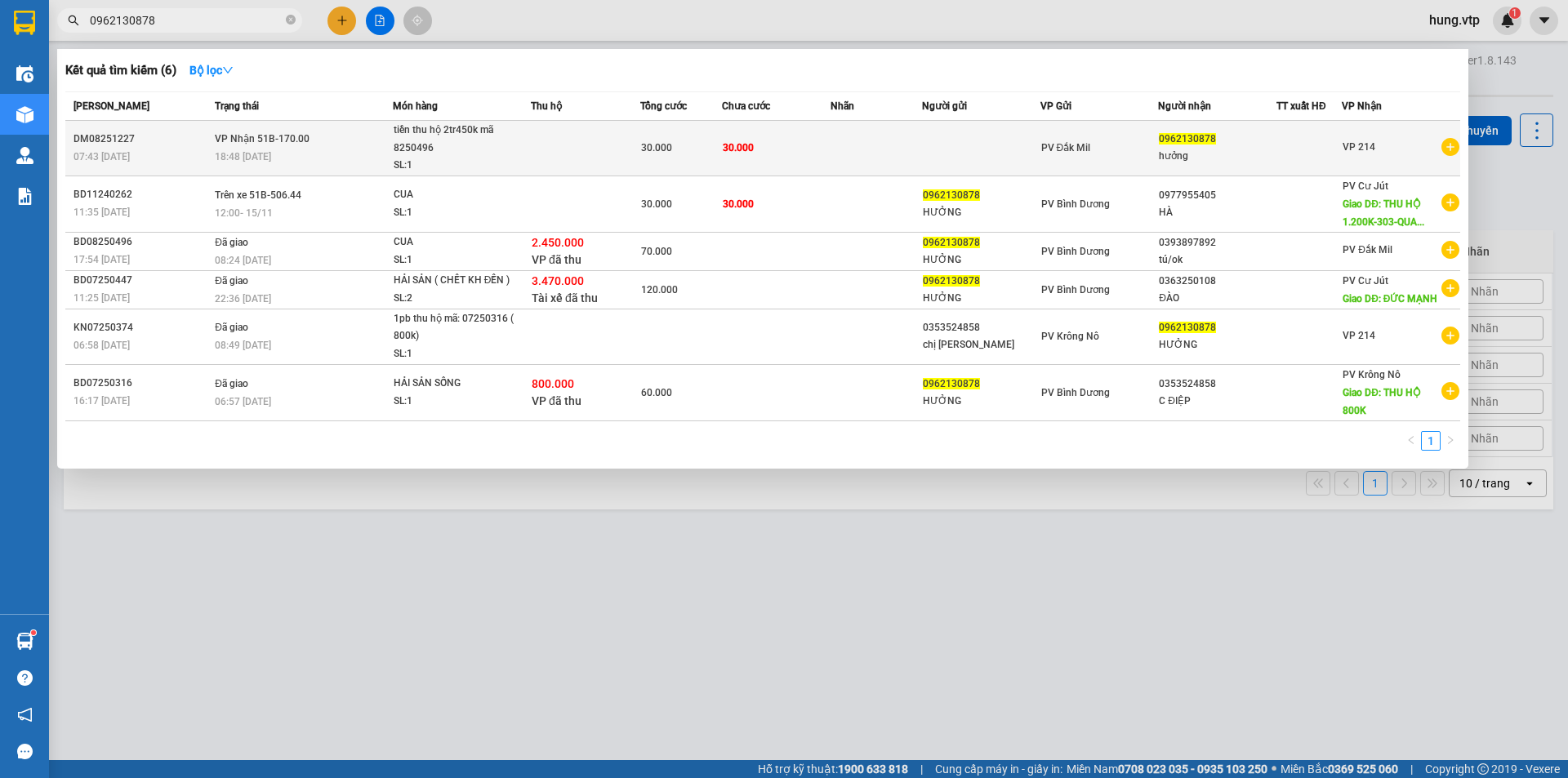
click at [815, 139] on td "30.000" at bounding box center [777, 149] width 109 height 56
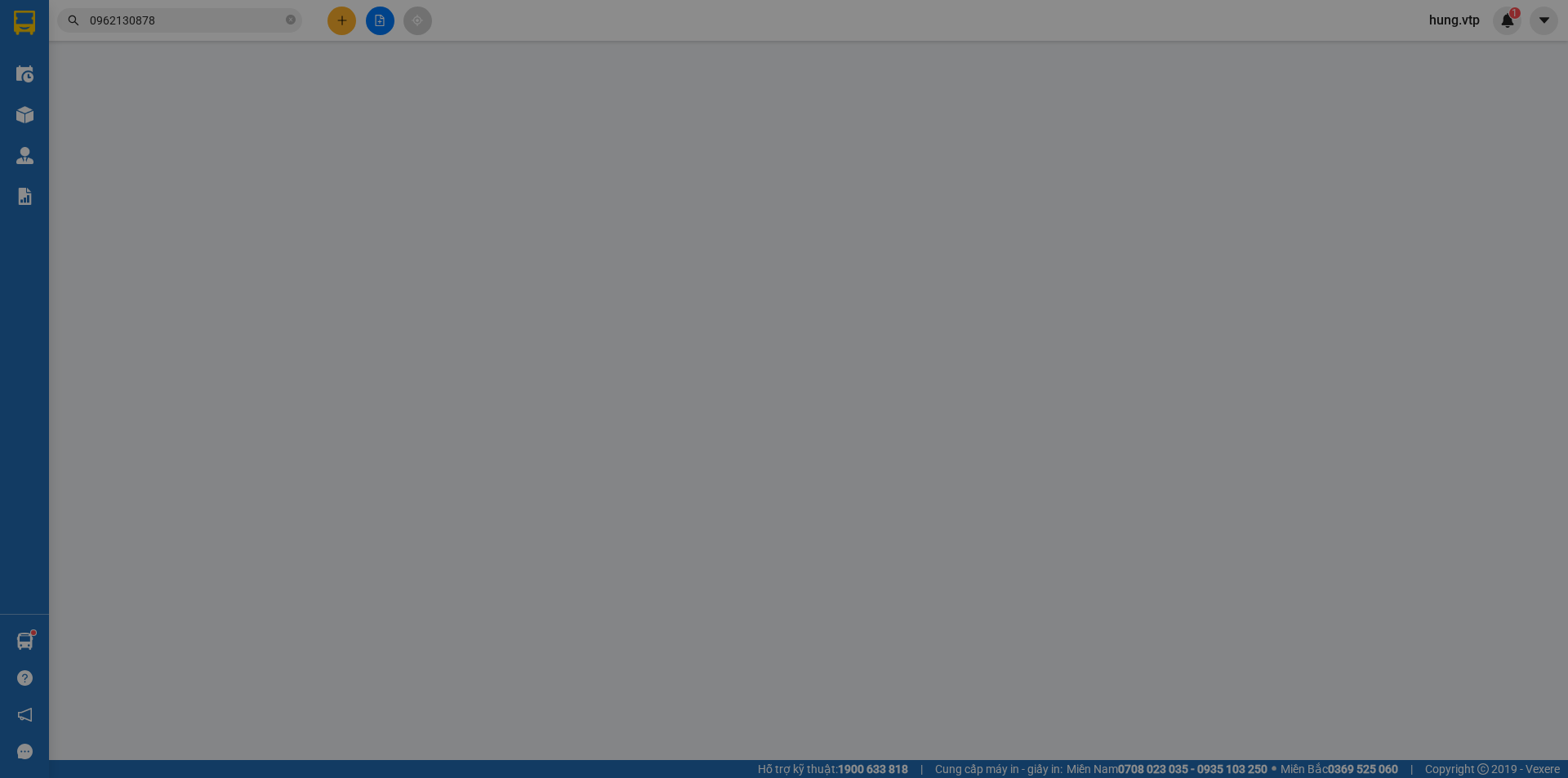
type input "0962130878"
type input "hưởng"
type input "30.000"
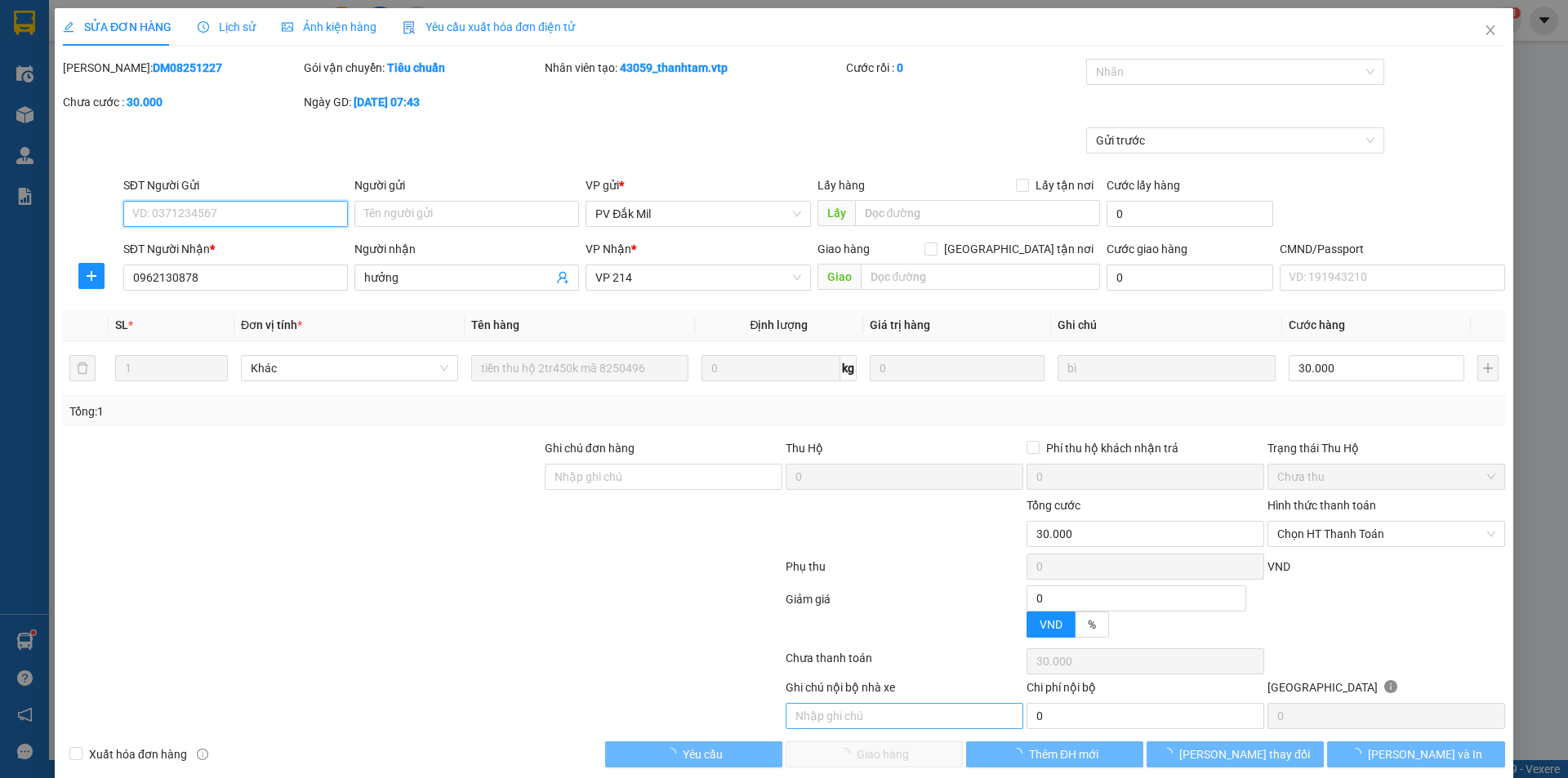
type input "1.500"
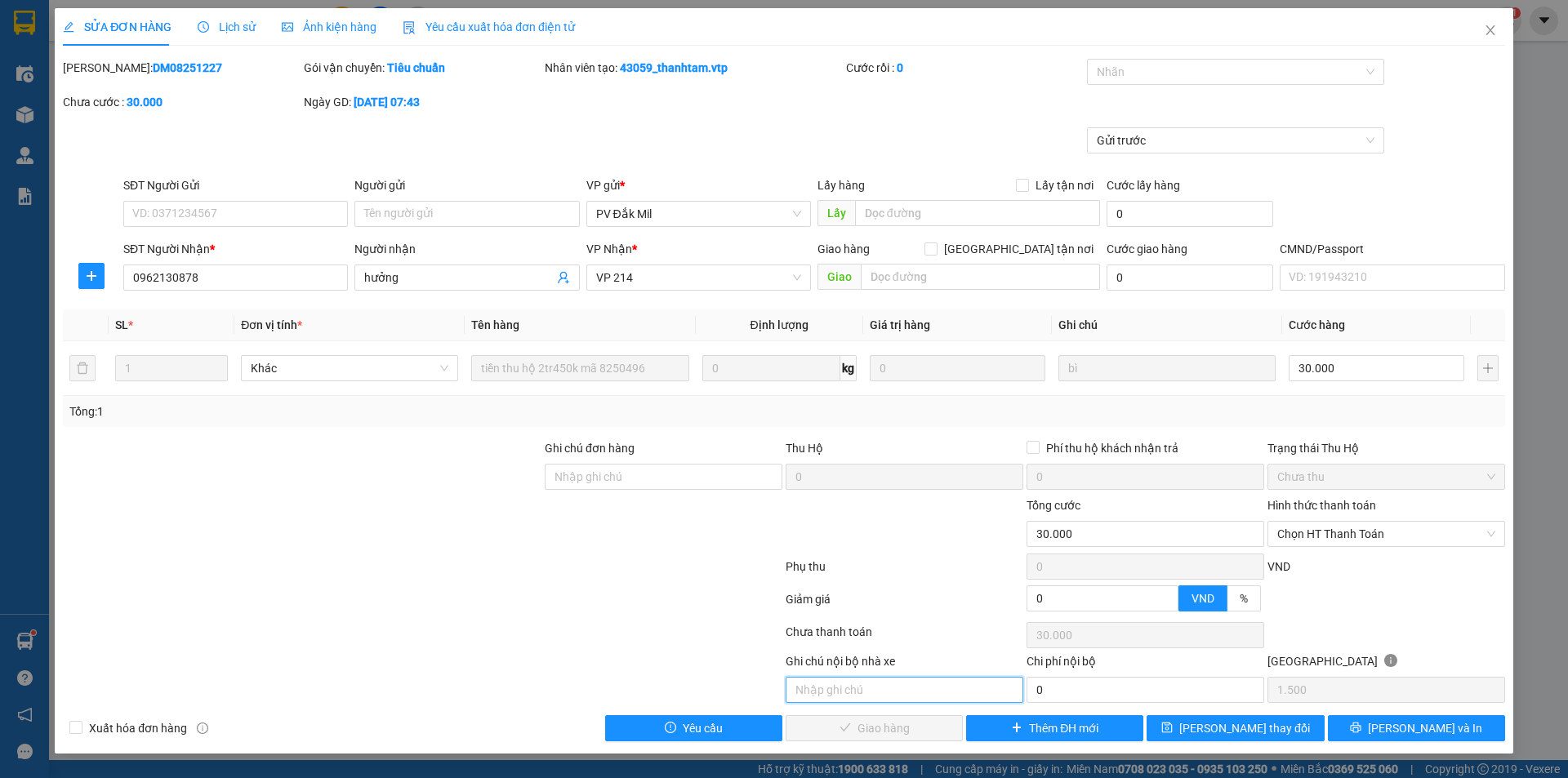
click at [911, 693] on input "text" at bounding box center [904, 691] width 237 height 26
paste input "042061004371/ hà tĩnh / 30/03/2022"
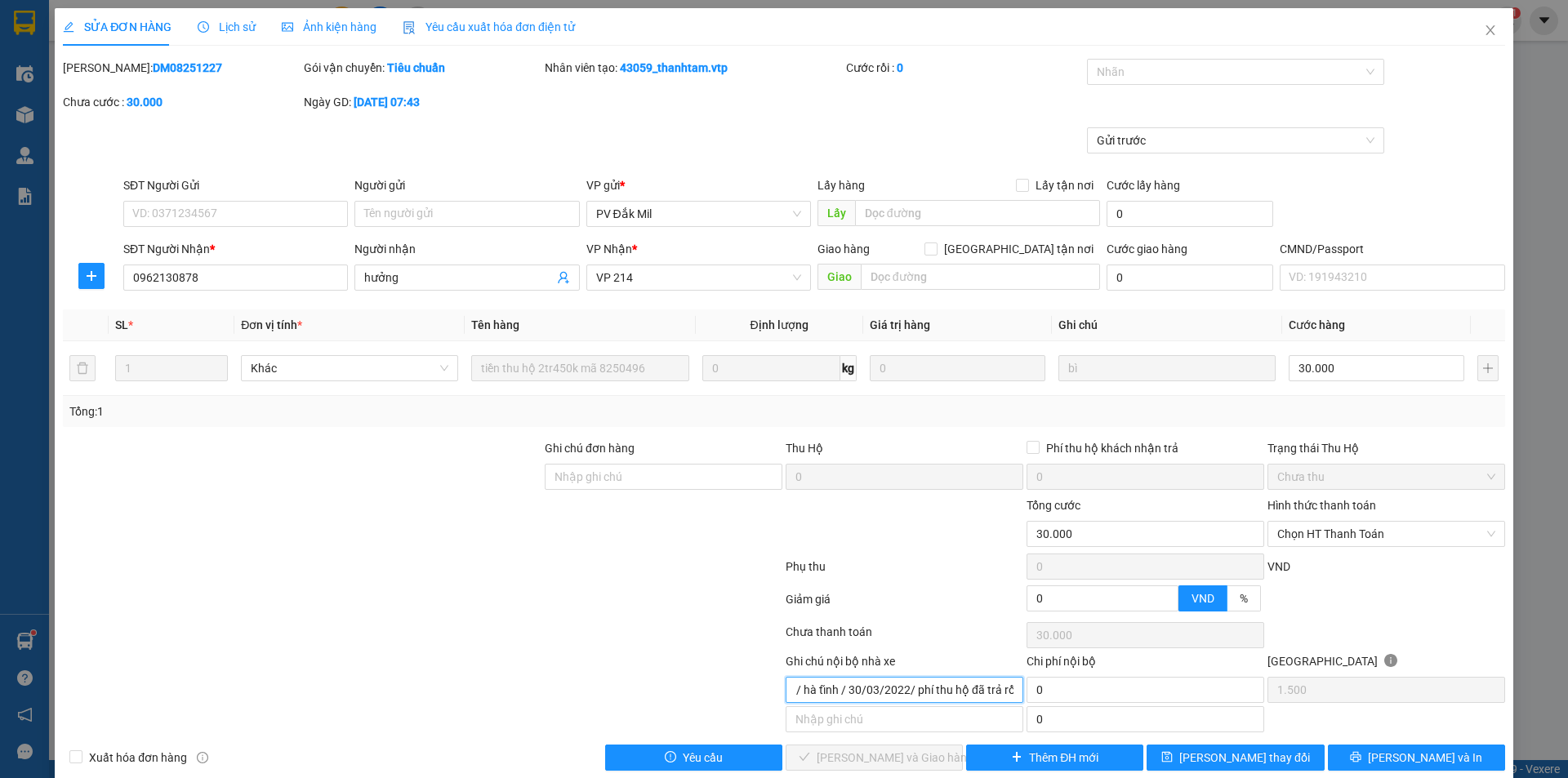
scroll to position [0, 78]
click at [1340, 542] on span "Chọn HT Thanh Toán" at bounding box center [1387, 534] width 219 height 25
type input "042061004371/ hà tĩnh / 30/03/2022/ phí thu hộ đã trả rồi"
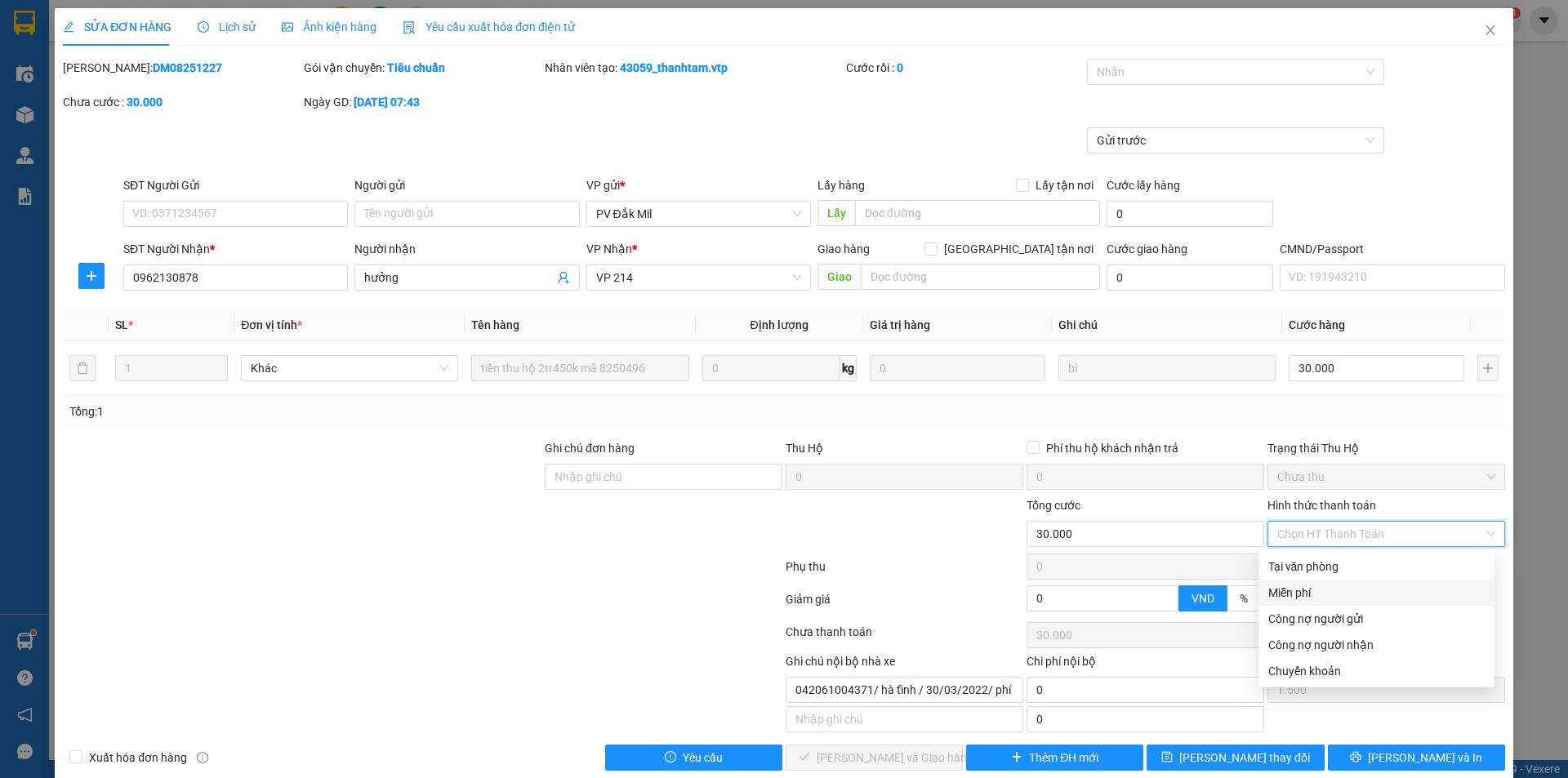
click at [1316, 596] on div "Miễn phí" at bounding box center [1377, 593] width 217 height 18
type input "0"
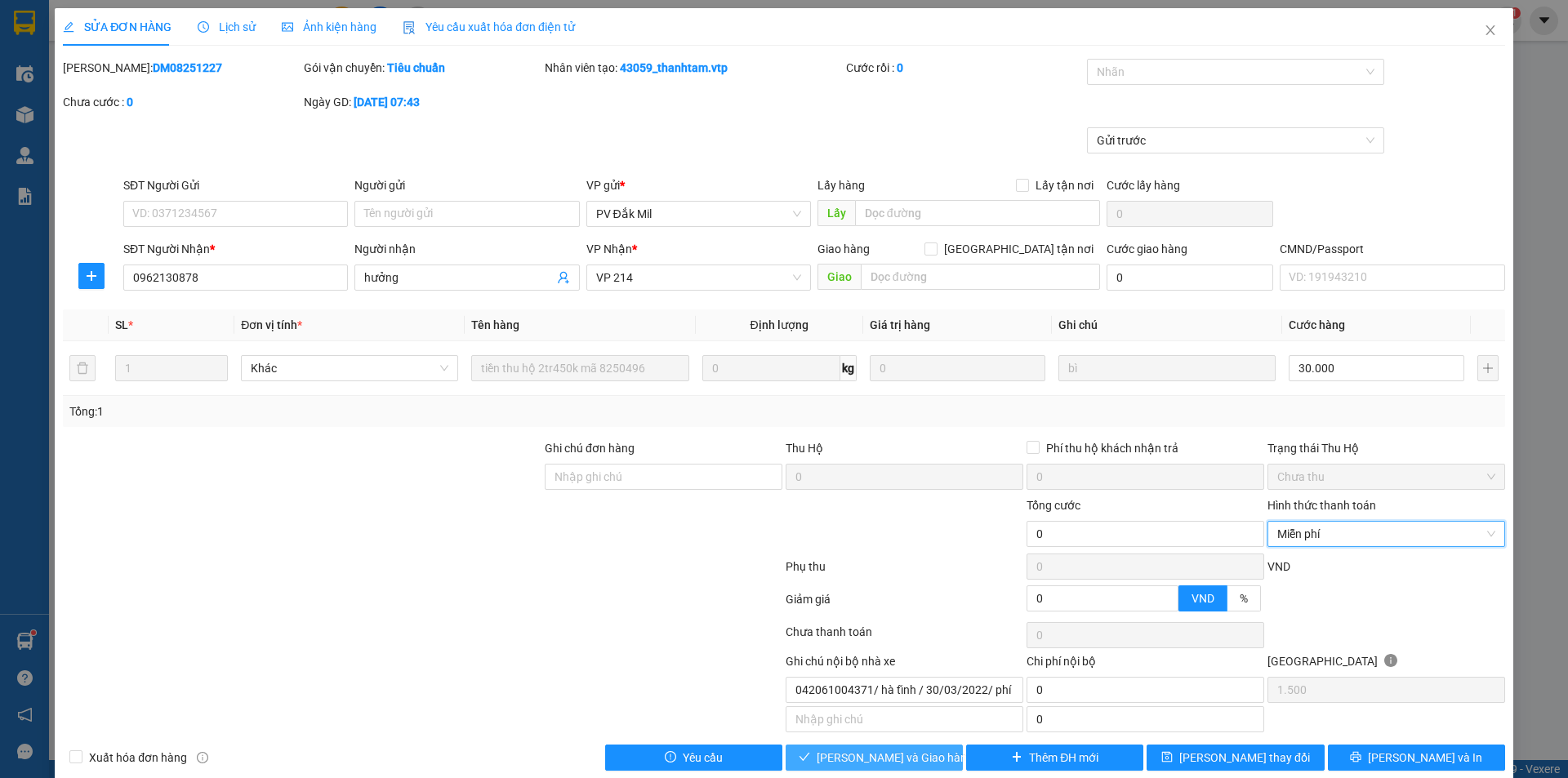
click at [937, 763] on button "[PERSON_NAME] và Giao hàng" at bounding box center [874, 758] width 177 height 26
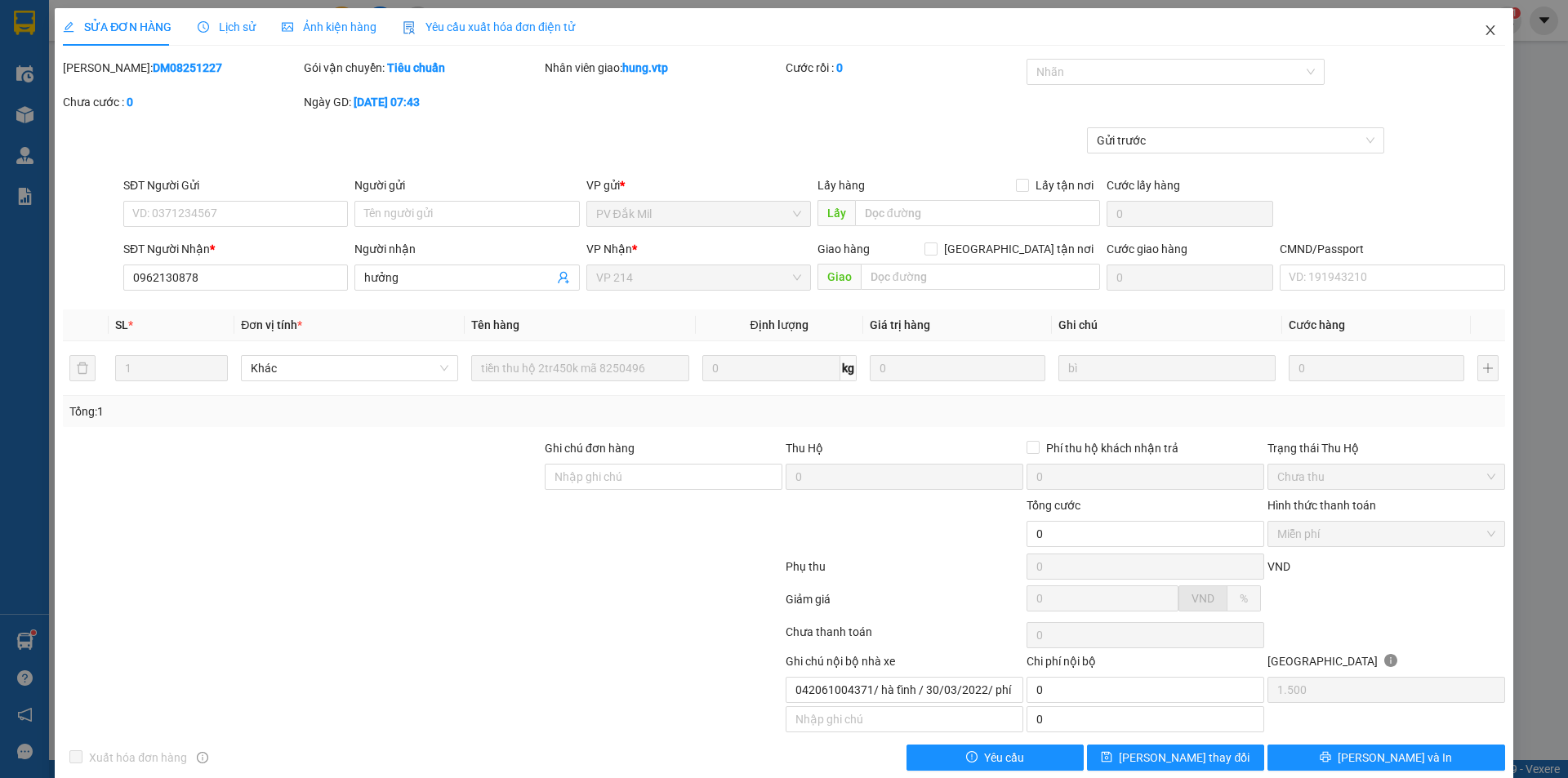
click at [1485, 34] on icon "close" at bounding box center [1490, 30] width 13 height 13
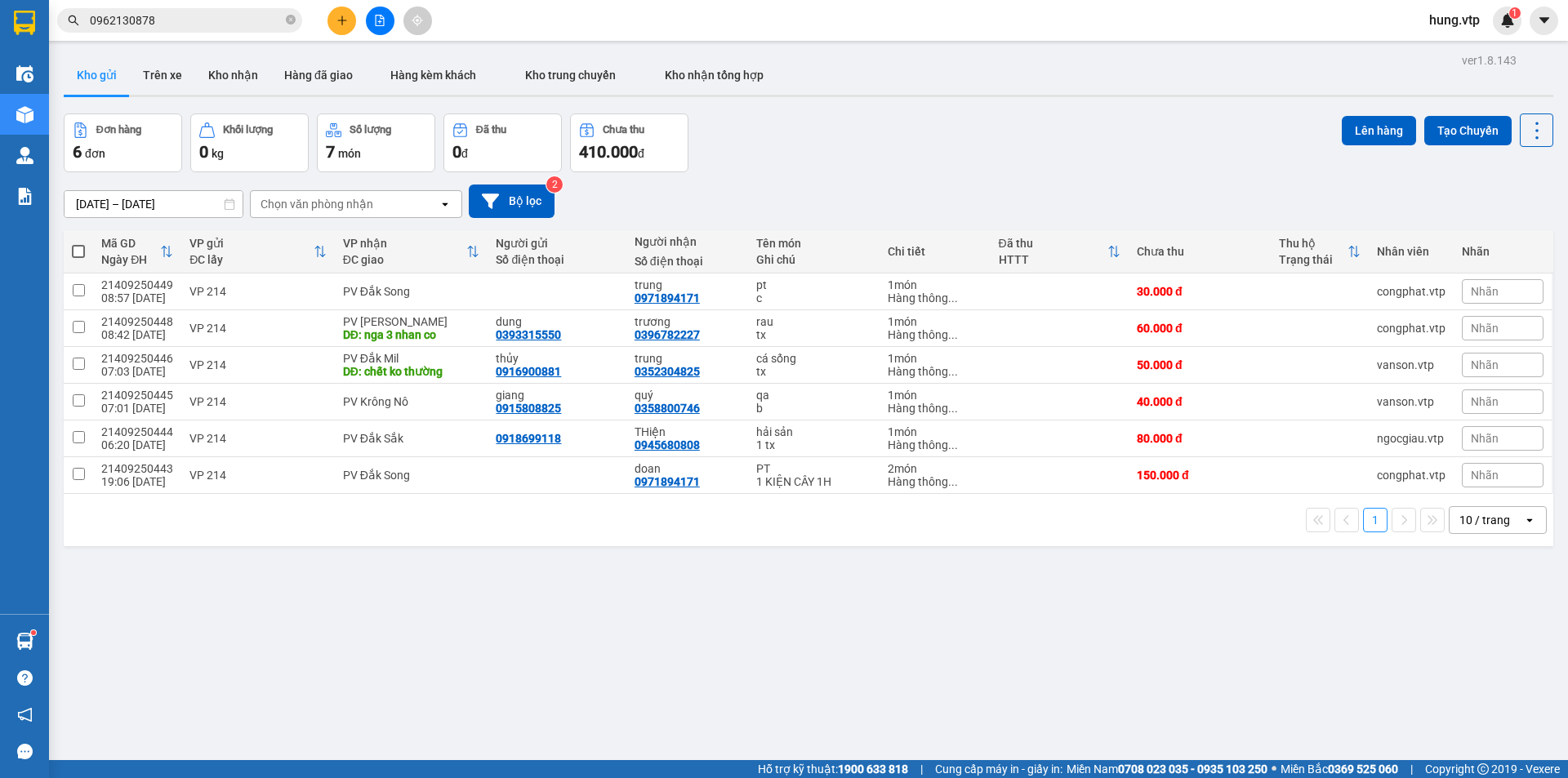
click at [200, 16] on input "0962130878" at bounding box center [186, 21] width 193 height 18
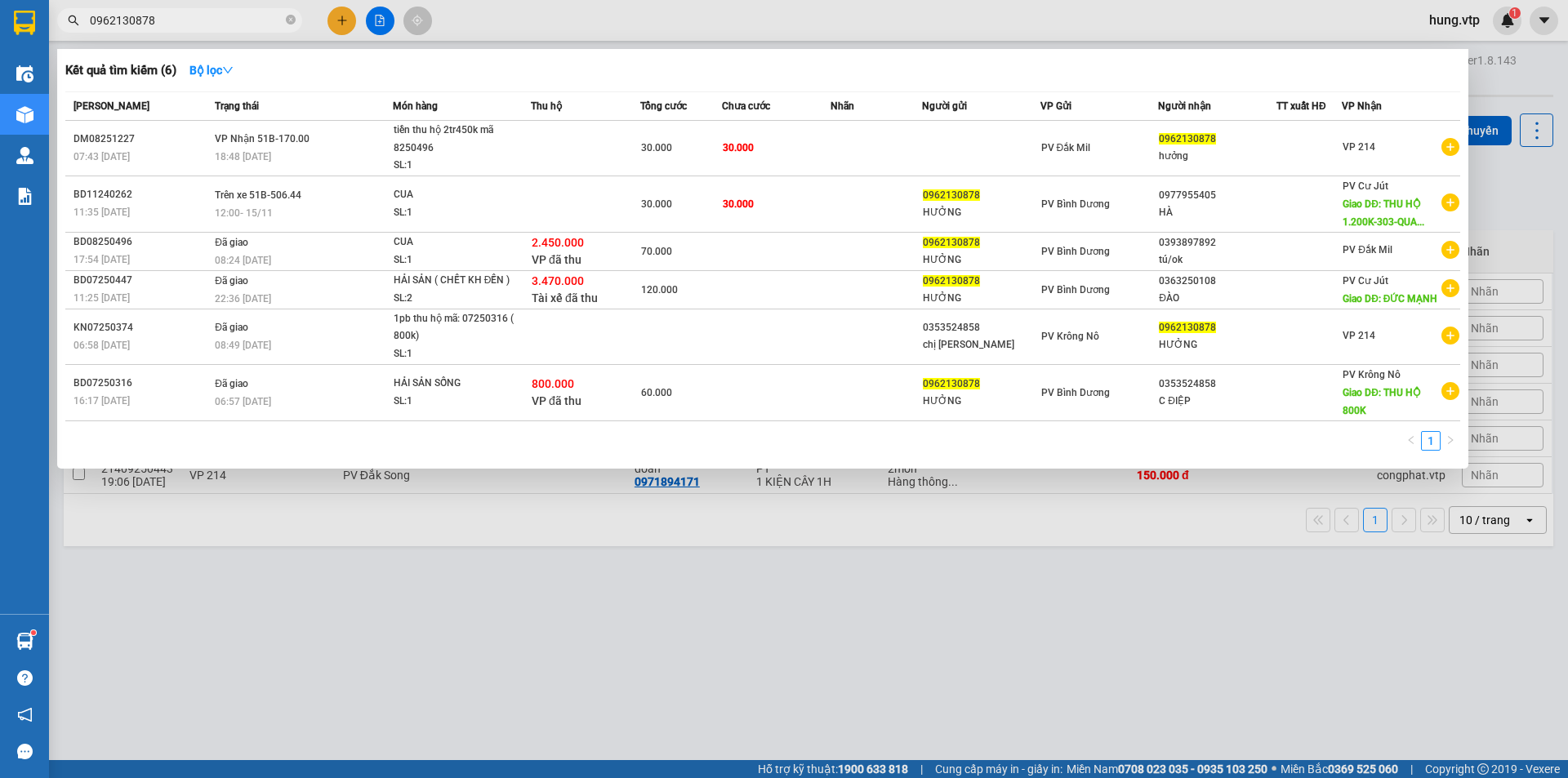
click at [200, 16] on input "0962130878" at bounding box center [186, 21] width 193 height 18
paste input "795579752"
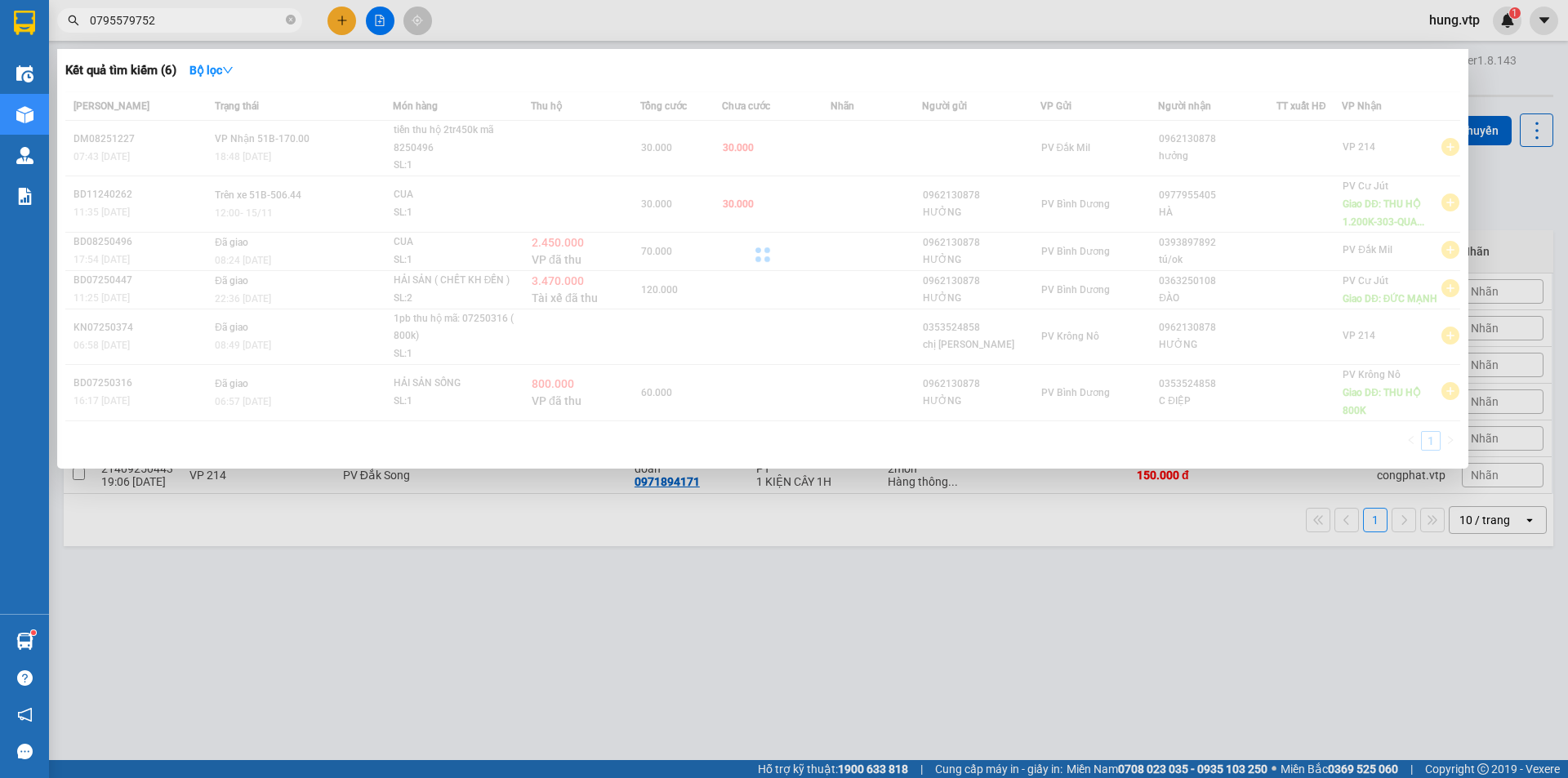
type input "0795579752"
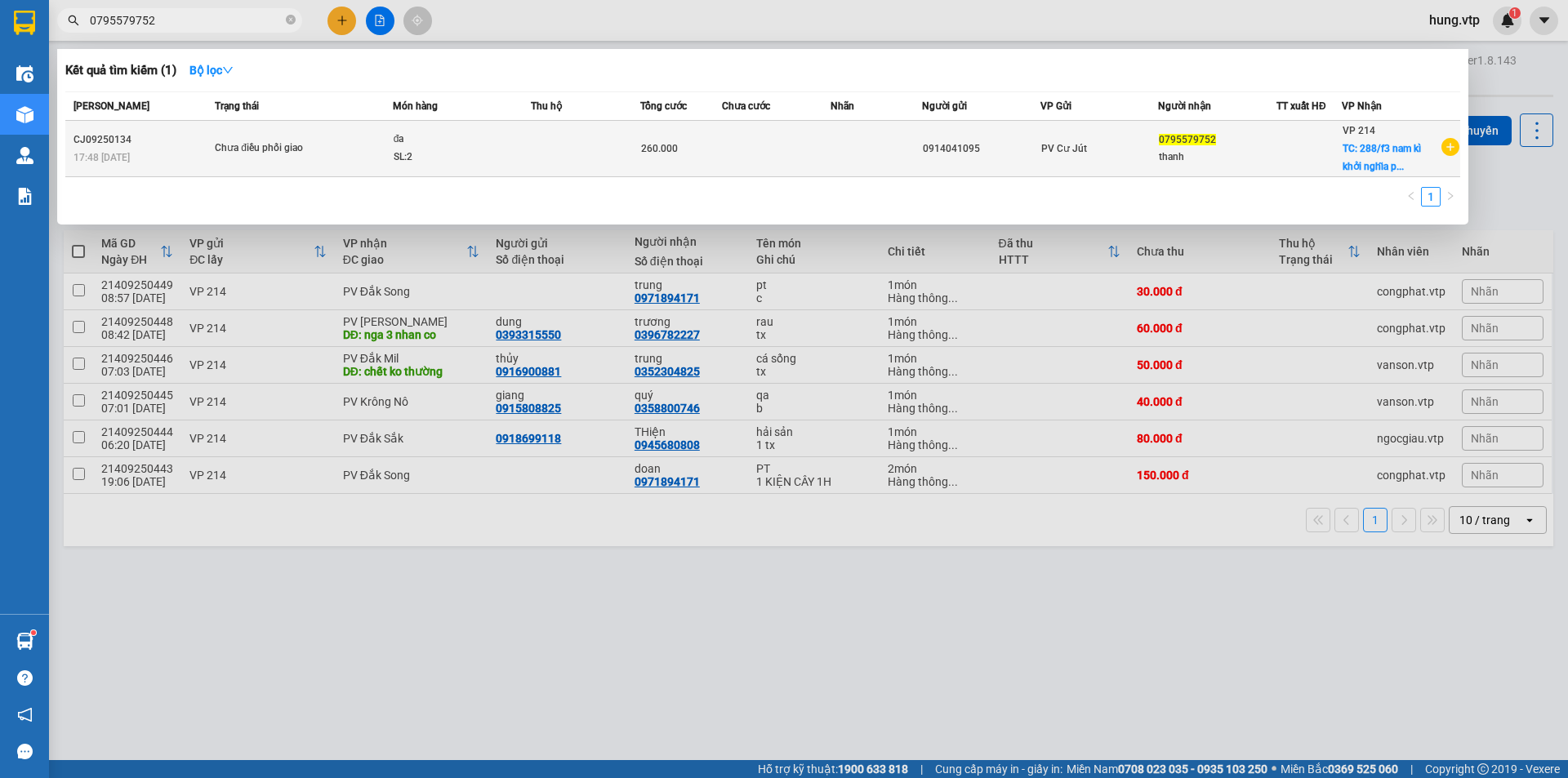
click at [473, 146] on div "đa" at bounding box center [454, 140] width 122 height 18
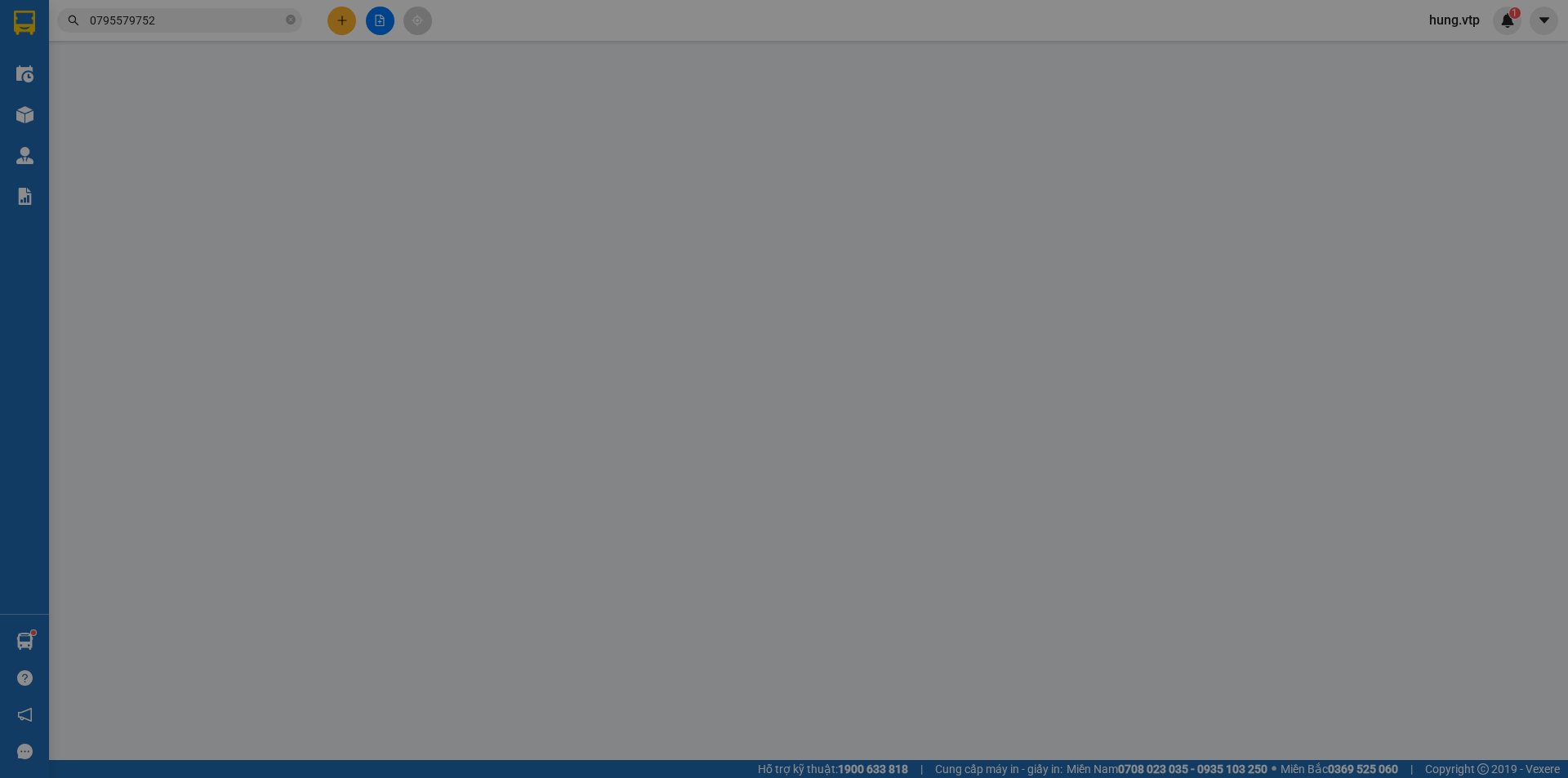
type input "5.500"
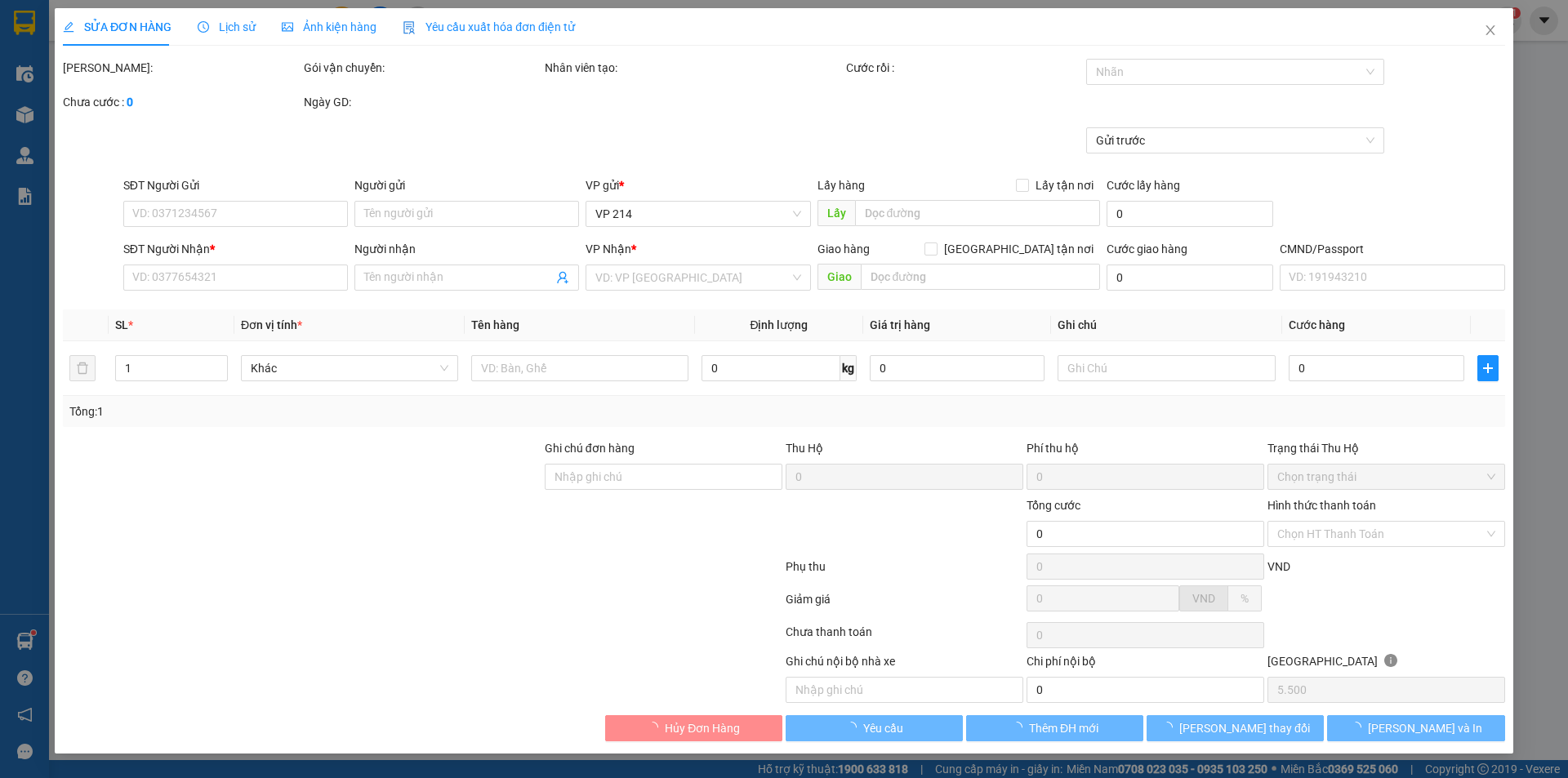
type input "0914041095"
type input "0795579752"
type input "thanh"
checkbox input "true"
type input "288/f3 nam kì khởi nghĩa phường võ thị sáu quận 3"
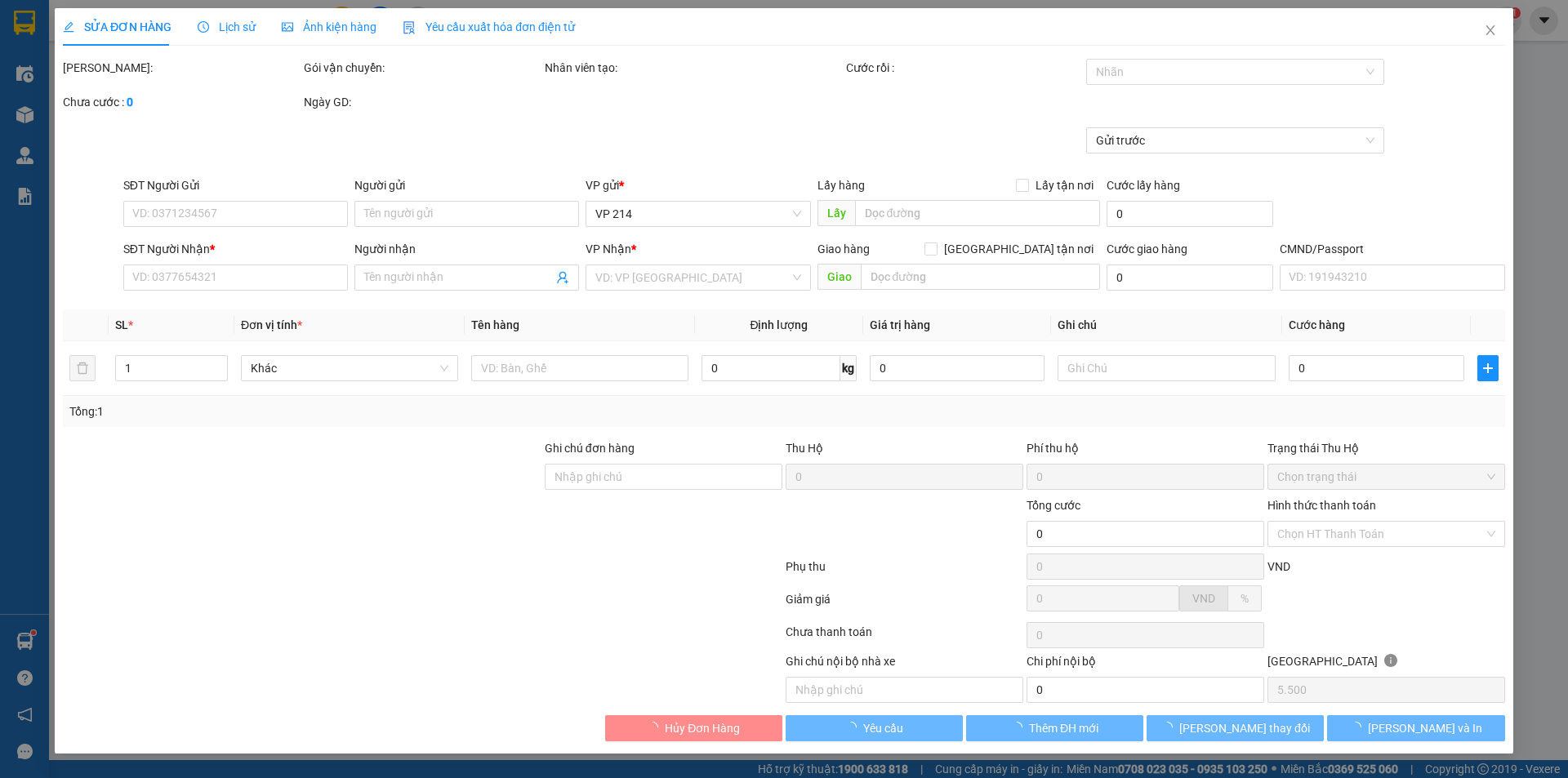
type input "260.000"
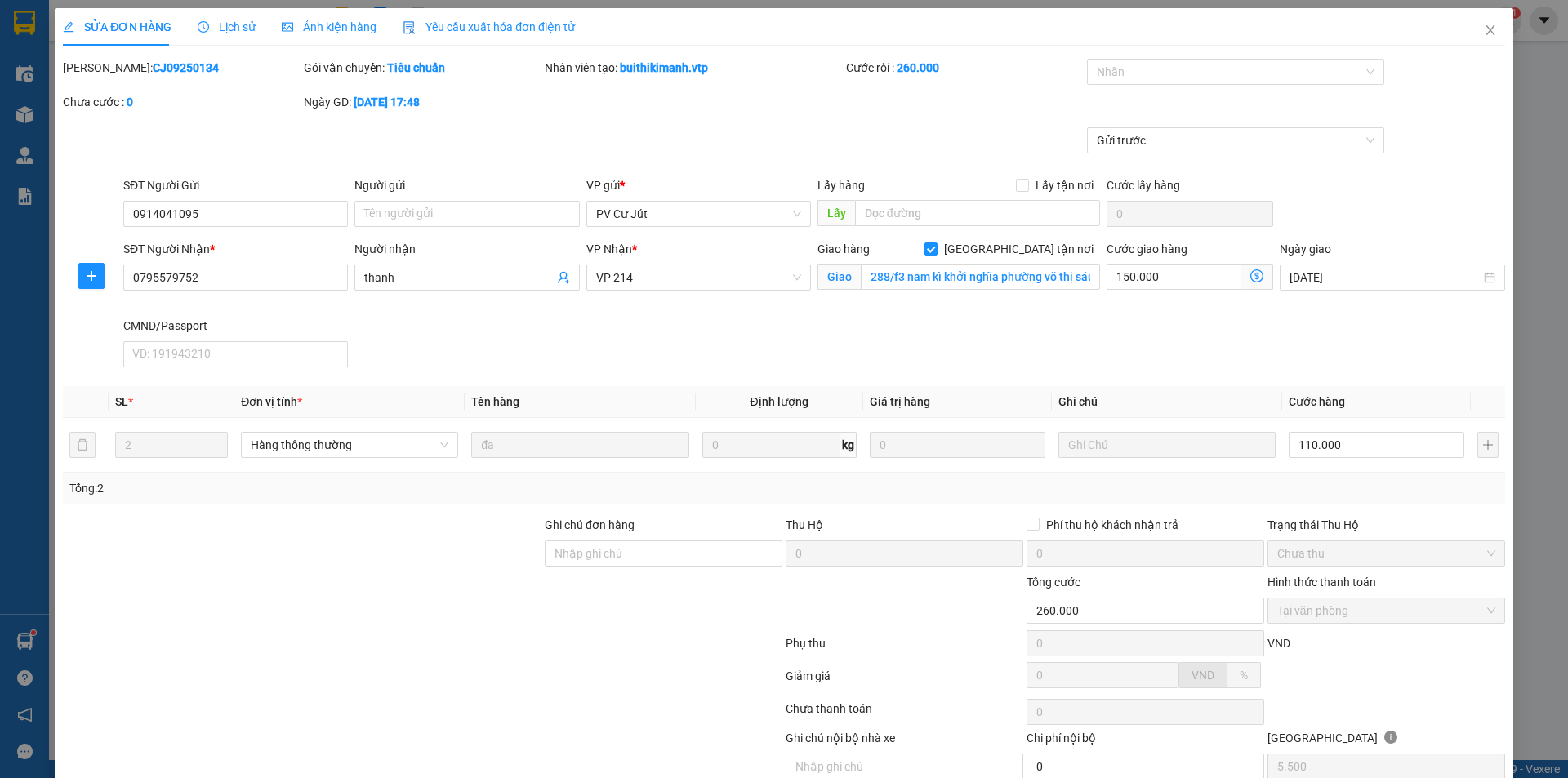
click at [956, 137] on div "Gửi trước" at bounding box center [784, 151] width 1446 height 49
click at [925, 334] on div "SĐT Người Nhận * 0795579752 Người nhận thanh VP Nhận * VP 214 Giao hàng Giao tậ…" at bounding box center [815, 307] width 1389 height 134
click at [841, 338] on div "SĐT Người Nhận * 0795579752 Người nhận thanh VP Nhận * VP 214 Giao hàng Giao tậ…" at bounding box center [815, 307] width 1389 height 134
click at [865, 135] on div "Gửi trước" at bounding box center [784, 151] width 1446 height 49
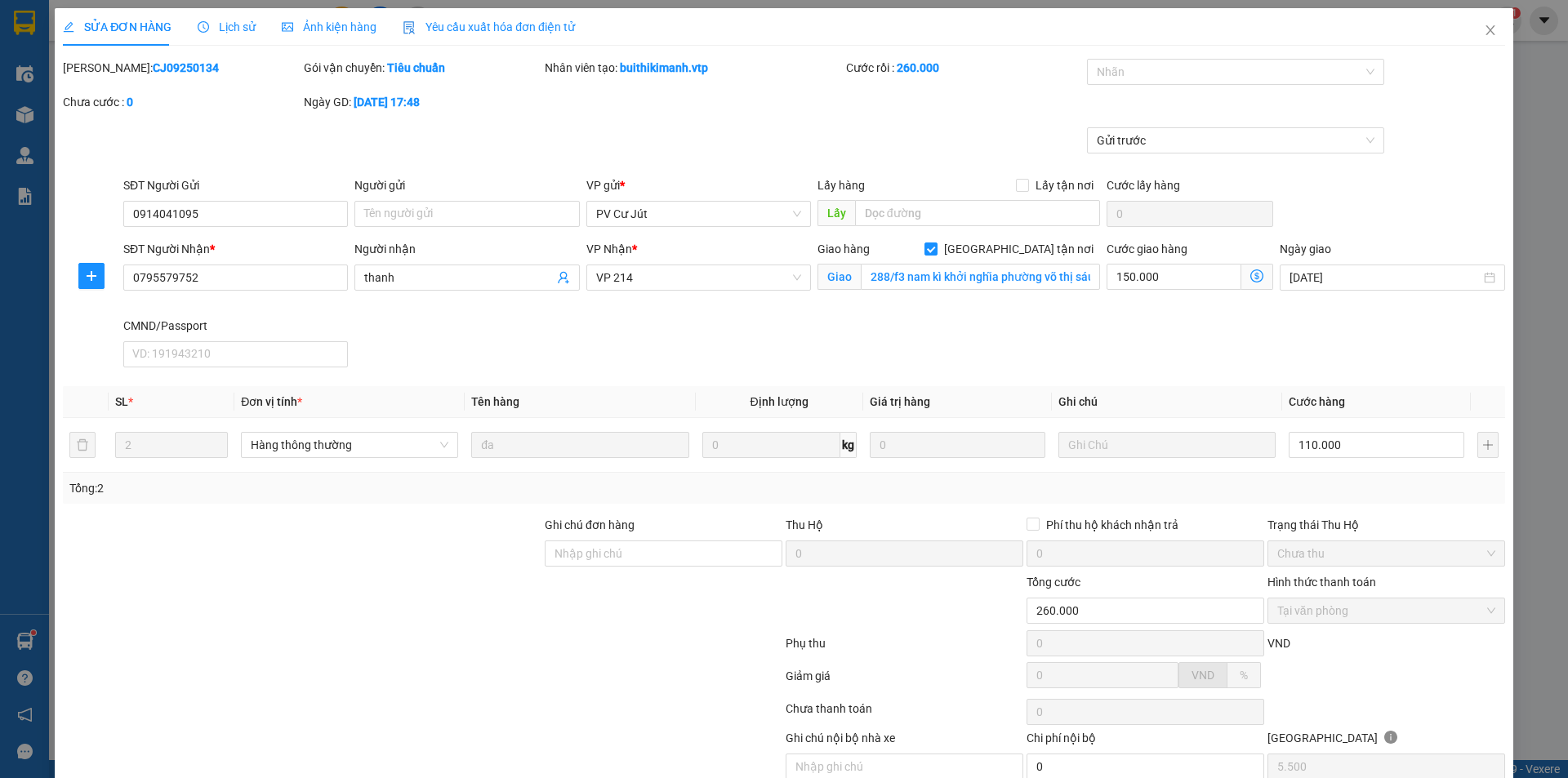
click at [788, 332] on div "SĐT Người Nhận * 0795579752 Người nhận thanh VP Nhận * VP 214 Giao hàng Giao tậ…" at bounding box center [815, 307] width 1389 height 134
type input "0"
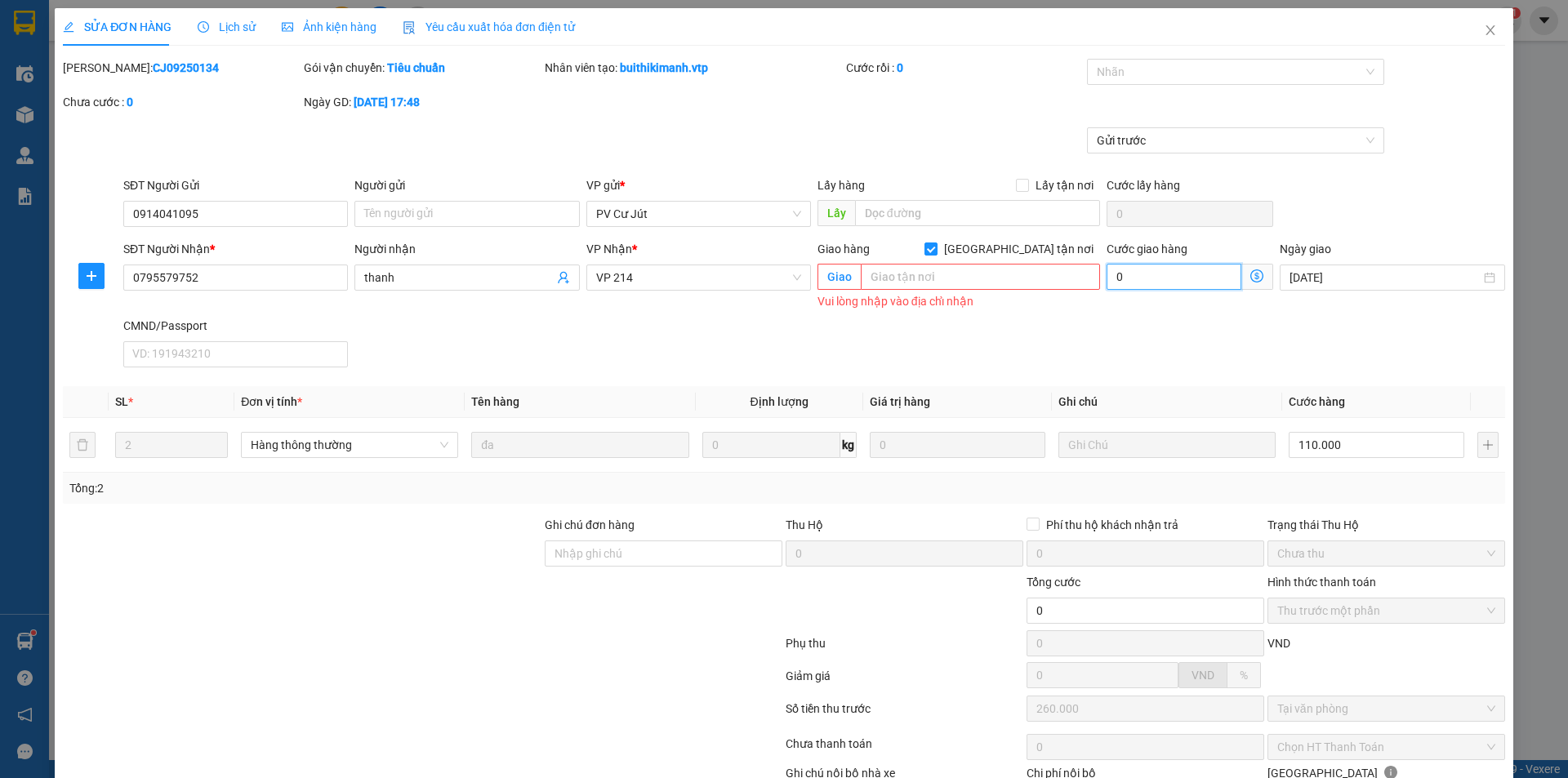
type input "0"
type input "110.000"
type input "-150.000"
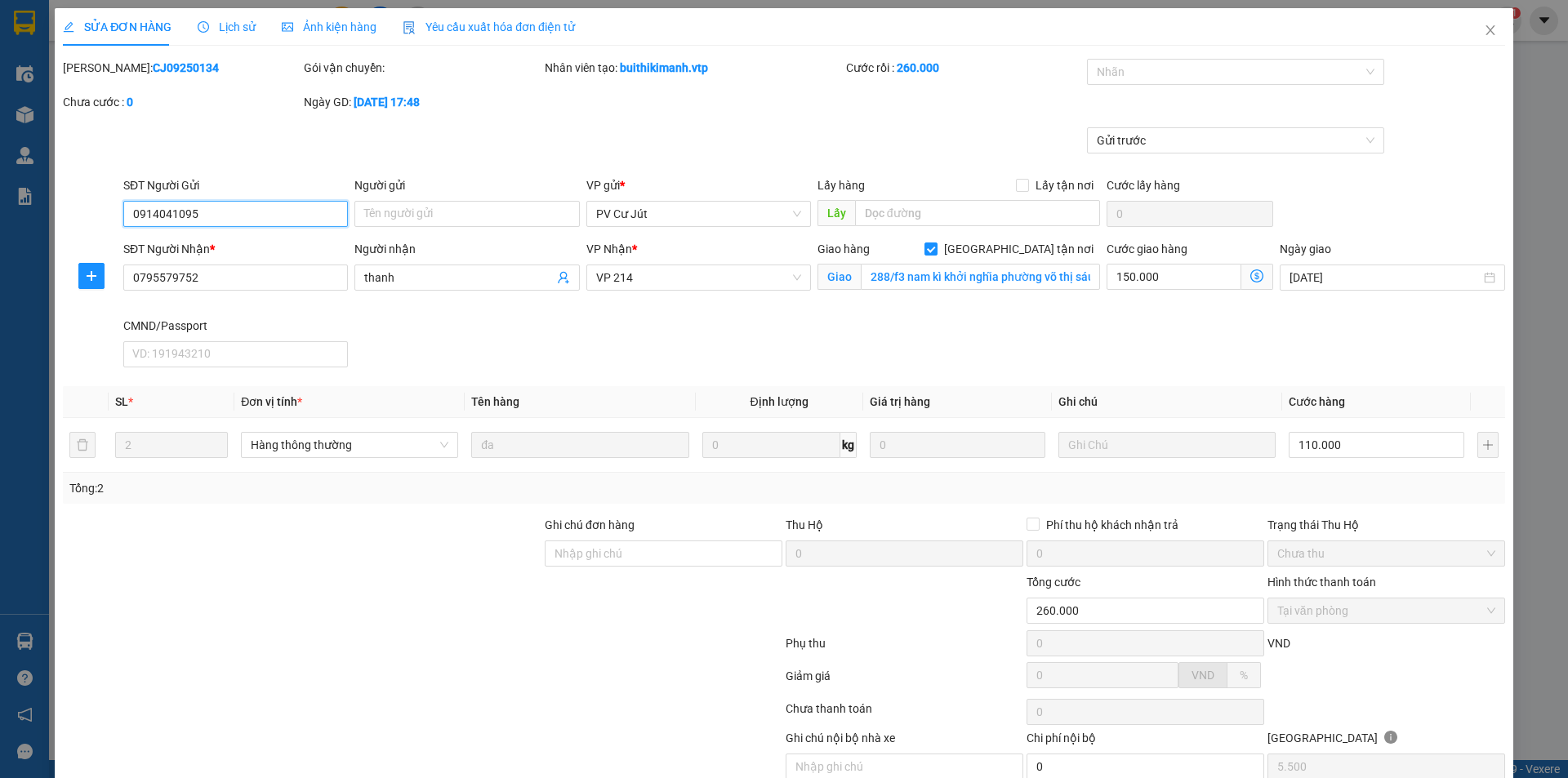
type input "0914041095"
type input "0795579752"
type input "thanh"
checkbox input "true"
type input "288/f3 nam kì khởi nghĩa phường võ thị sáu quận 3"
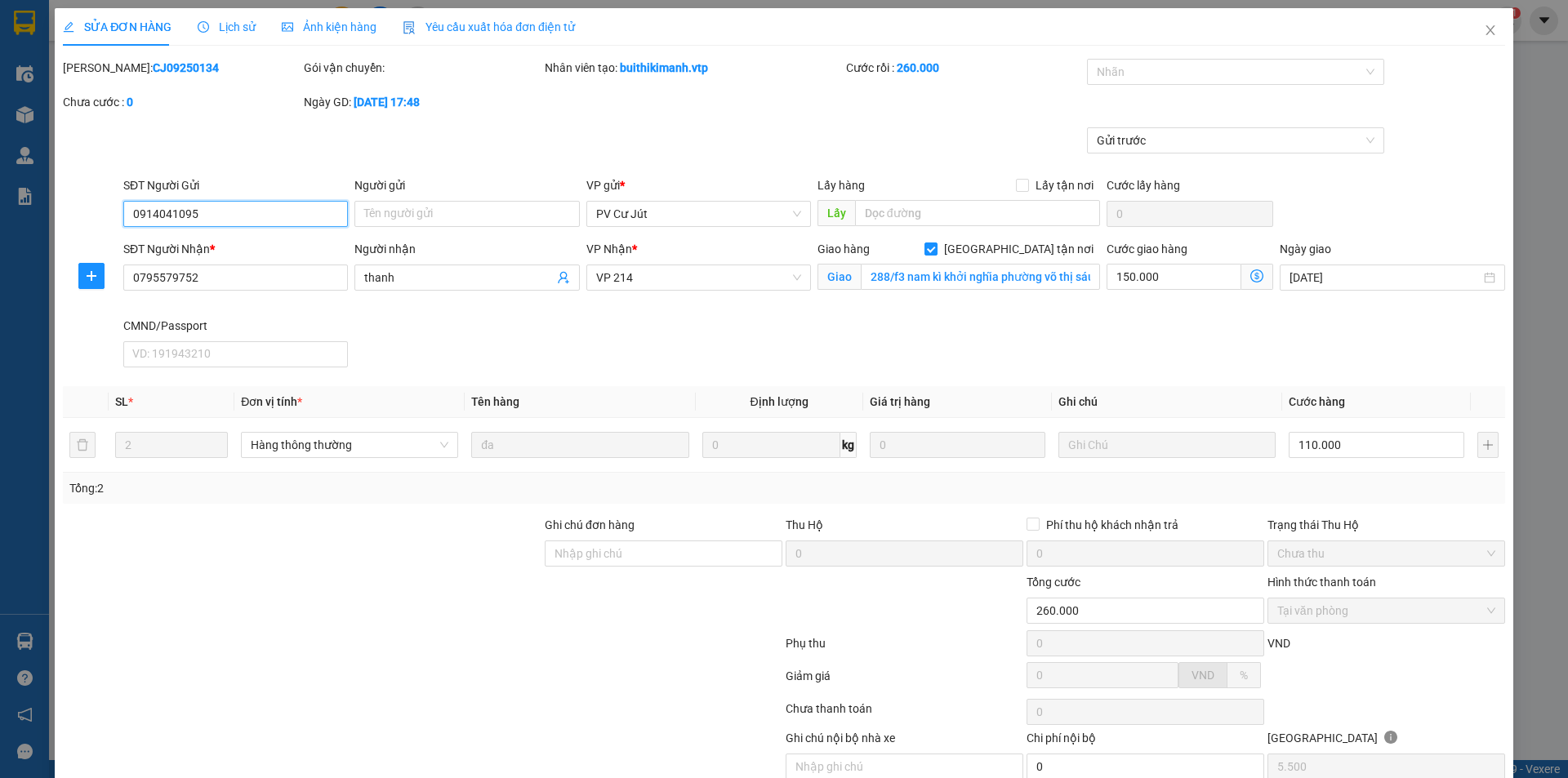
type input "260.000"
type input "5.500"
